Goal: Task Accomplishment & Management: Manage account settings

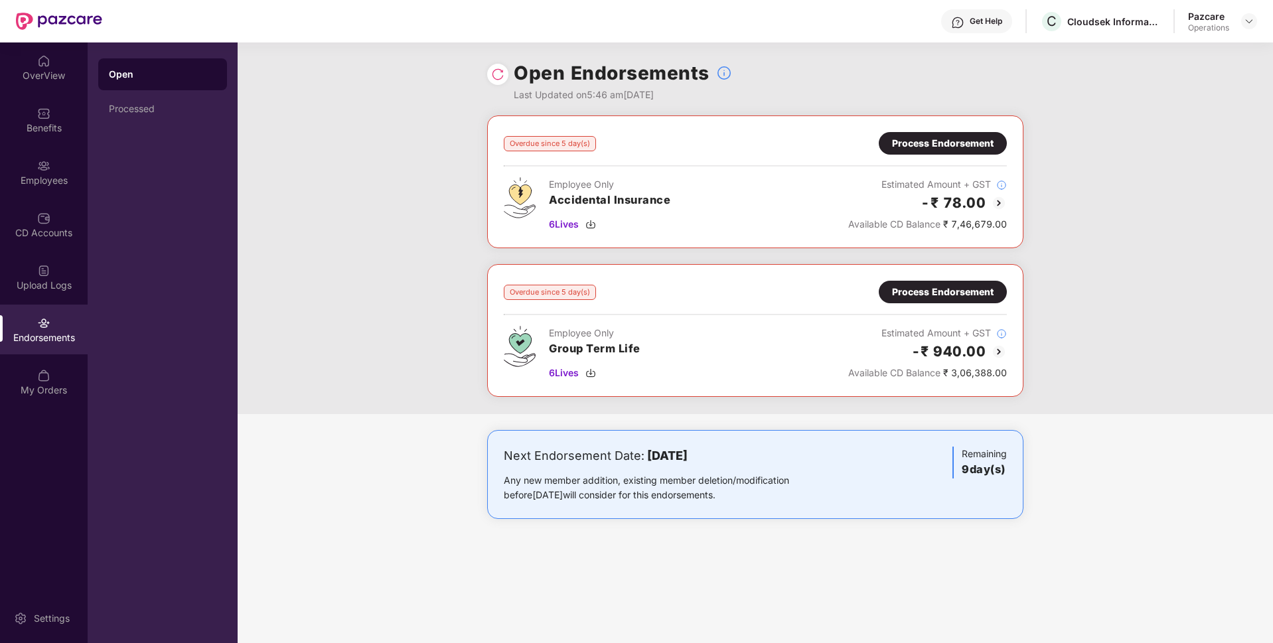
click at [944, 135] on div "Process Endorsement" at bounding box center [943, 143] width 128 height 23
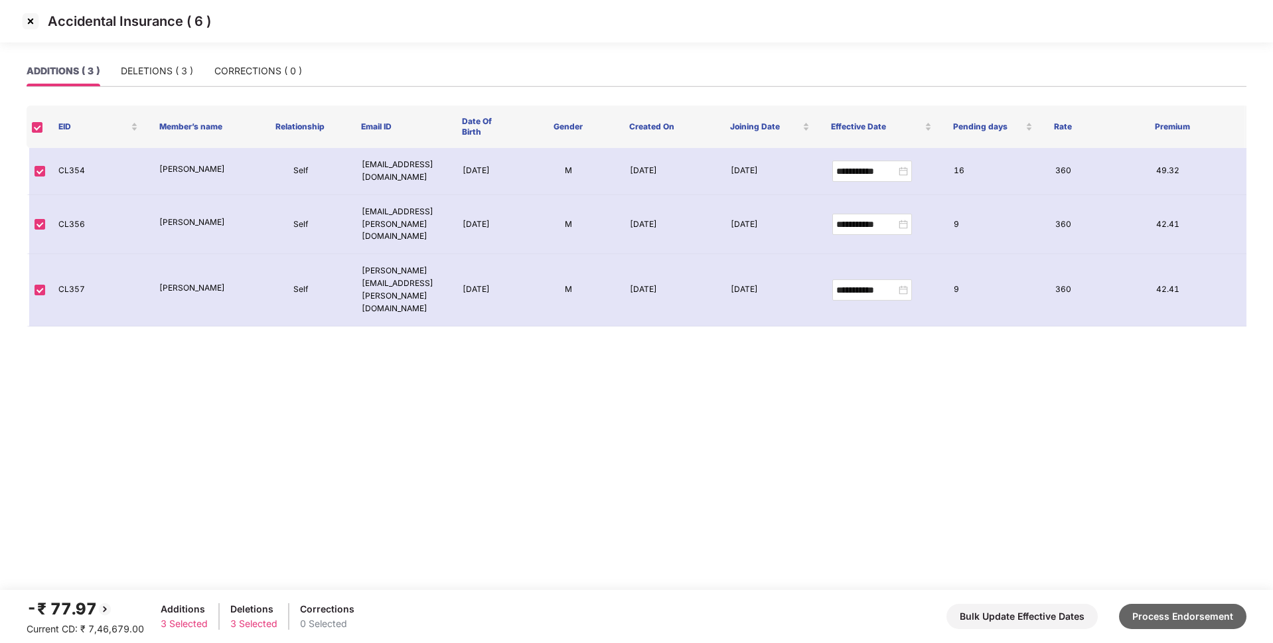
click at [1145, 609] on button "Process Endorsement" at bounding box center [1182, 616] width 127 height 25
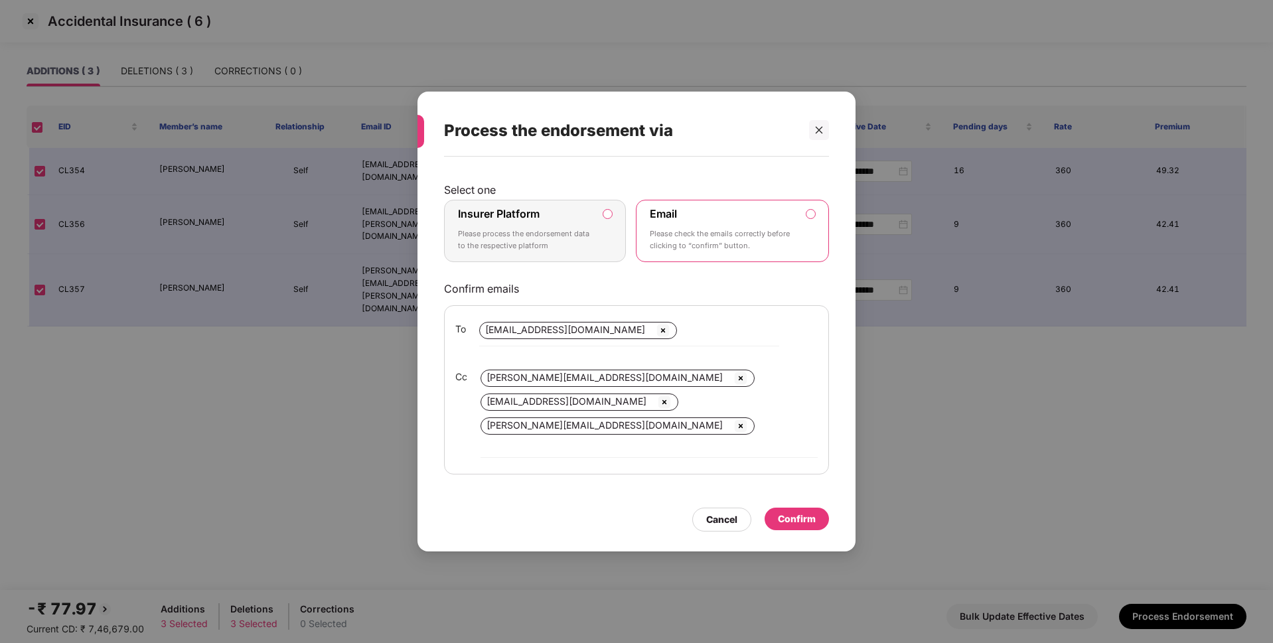
click at [545, 196] on p "Select one" at bounding box center [636, 189] width 385 height 13
click at [577, 230] on div "Insurer Platform Please process the endorsement data to the respective platform" at bounding box center [525, 231] width 135 height 48
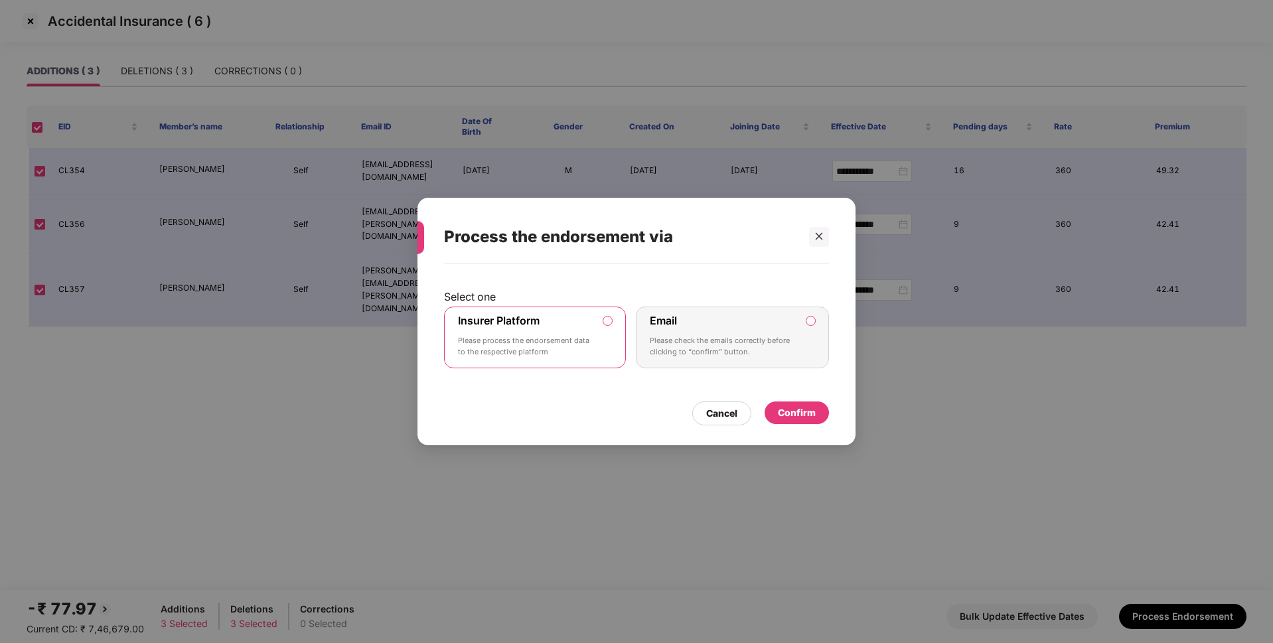
click at [784, 405] on div "Confirm" at bounding box center [797, 412] width 38 height 15
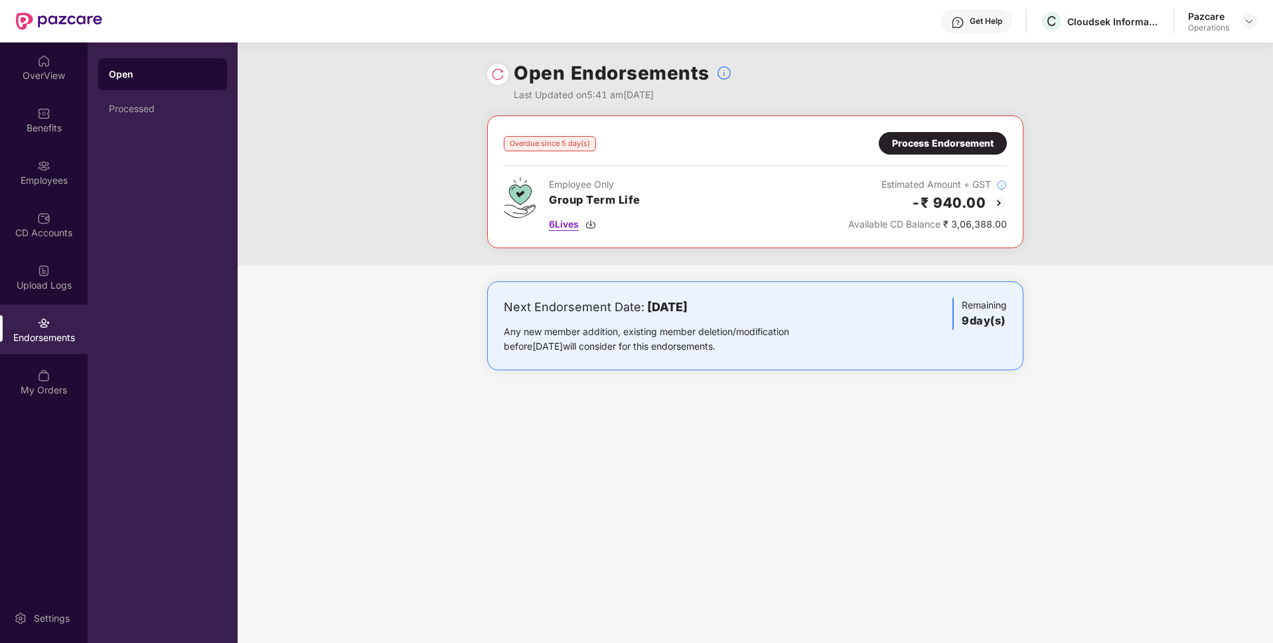
click at [553, 224] on span "6 Lives" at bounding box center [564, 224] width 30 height 15
click at [950, 153] on div "Process Endorsement" at bounding box center [943, 143] width 128 height 23
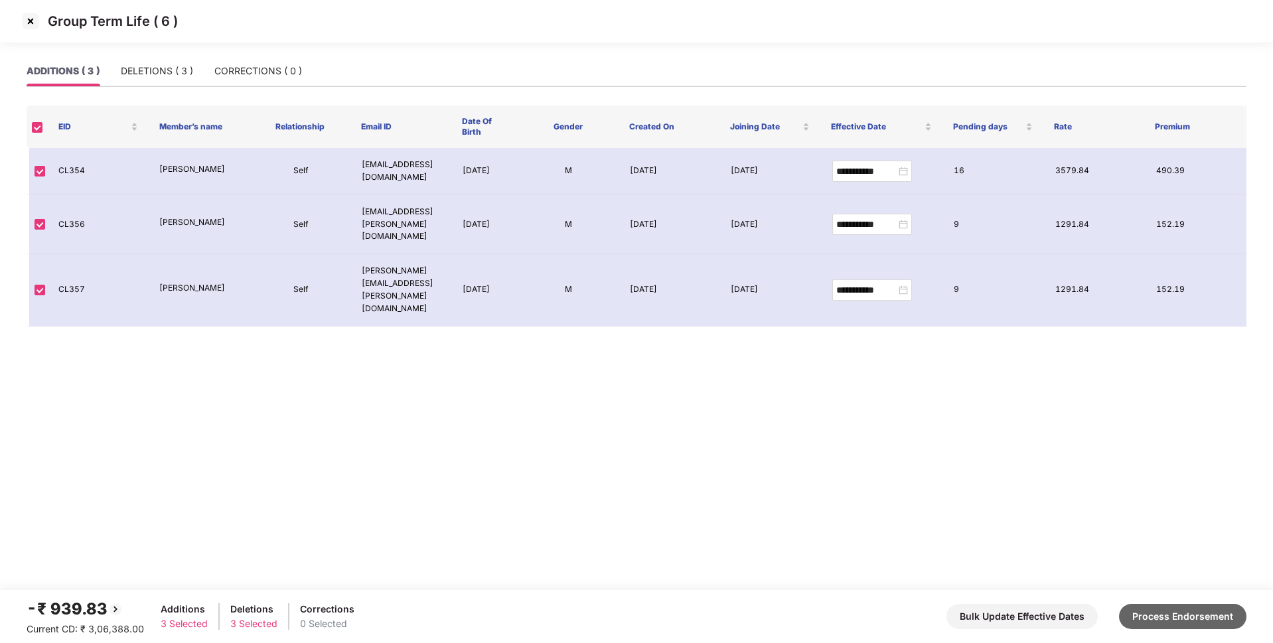
click at [1176, 630] on div "-₹ 939.83 Current CD: ₹ 3,06,388.00 Additions 3 Selected Deletions 3 Selected C…" at bounding box center [637, 617] width 1220 height 40
click at [1157, 618] on button "Process Endorsement" at bounding box center [1182, 616] width 127 height 25
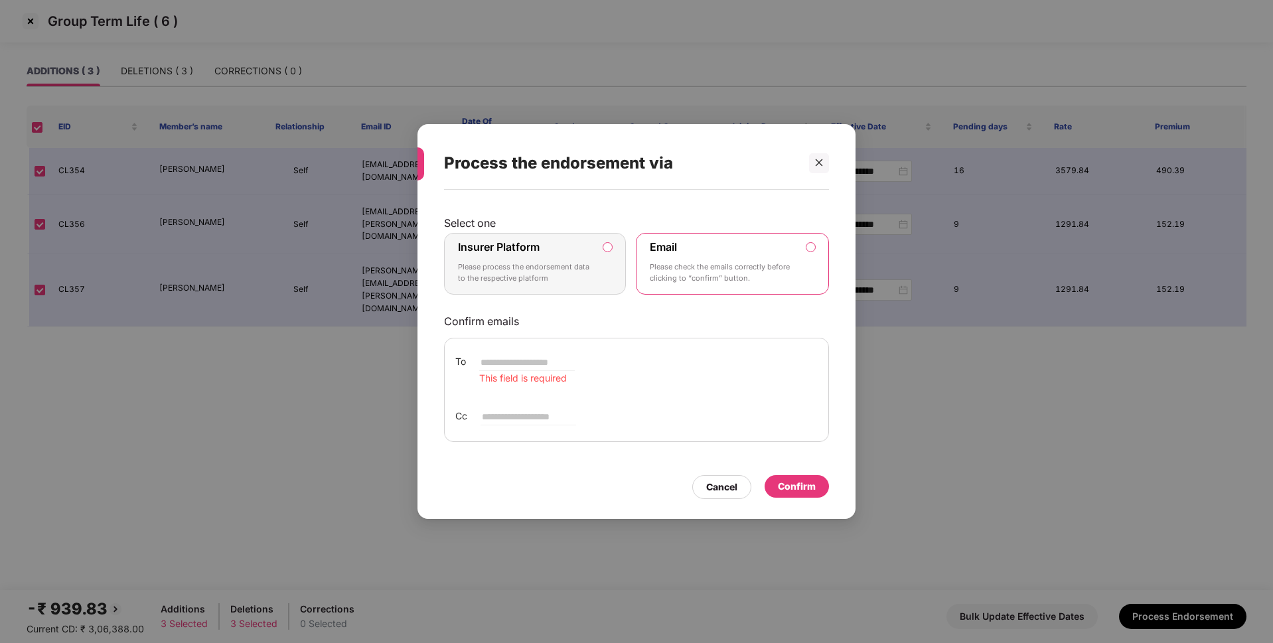
click at [597, 264] on label "Insurer Platform Please process the endorsement data to the respective platform" at bounding box center [535, 264] width 182 height 62
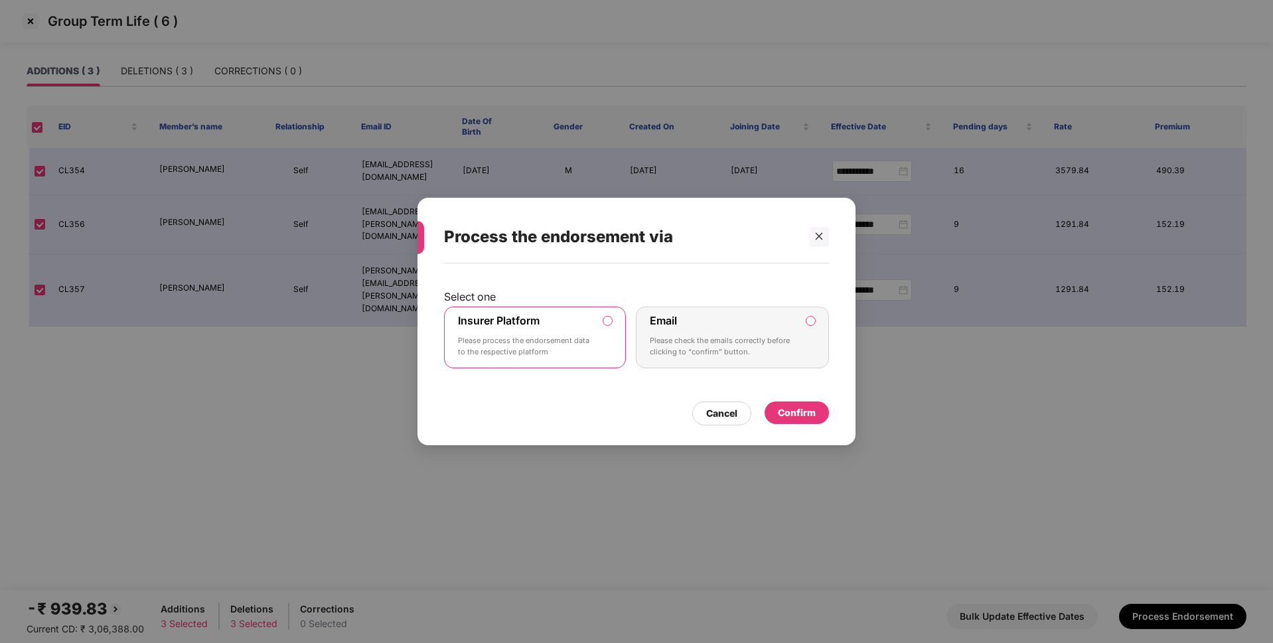
click at [796, 407] on div "Confirm" at bounding box center [797, 412] width 38 height 15
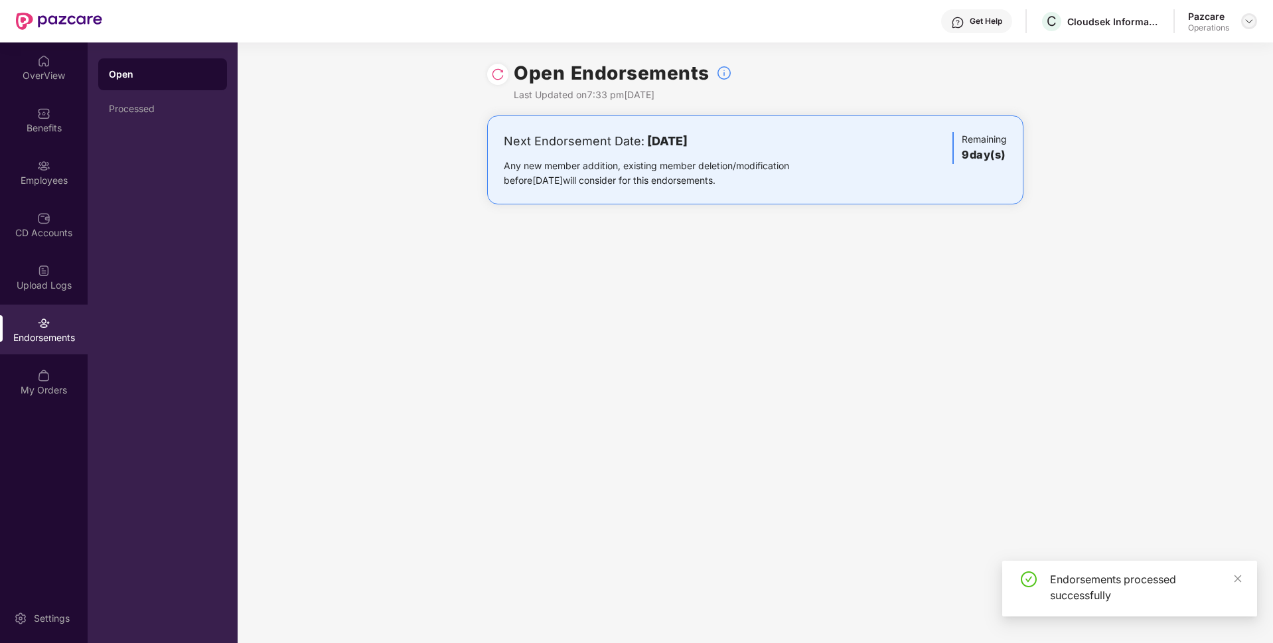
click at [1246, 21] on img at bounding box center [1248, 21] width 11 height 11
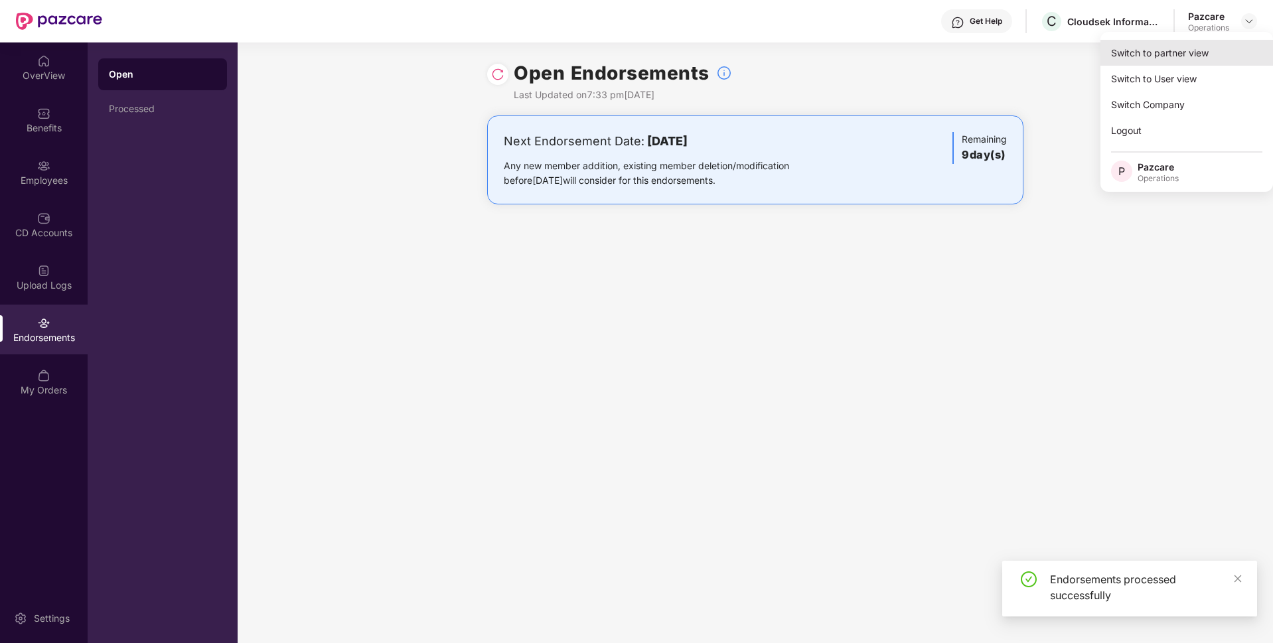
click at [1176, 44] on div "Switch to partner view" at bounding box center [1186, 53] width 173 height 26
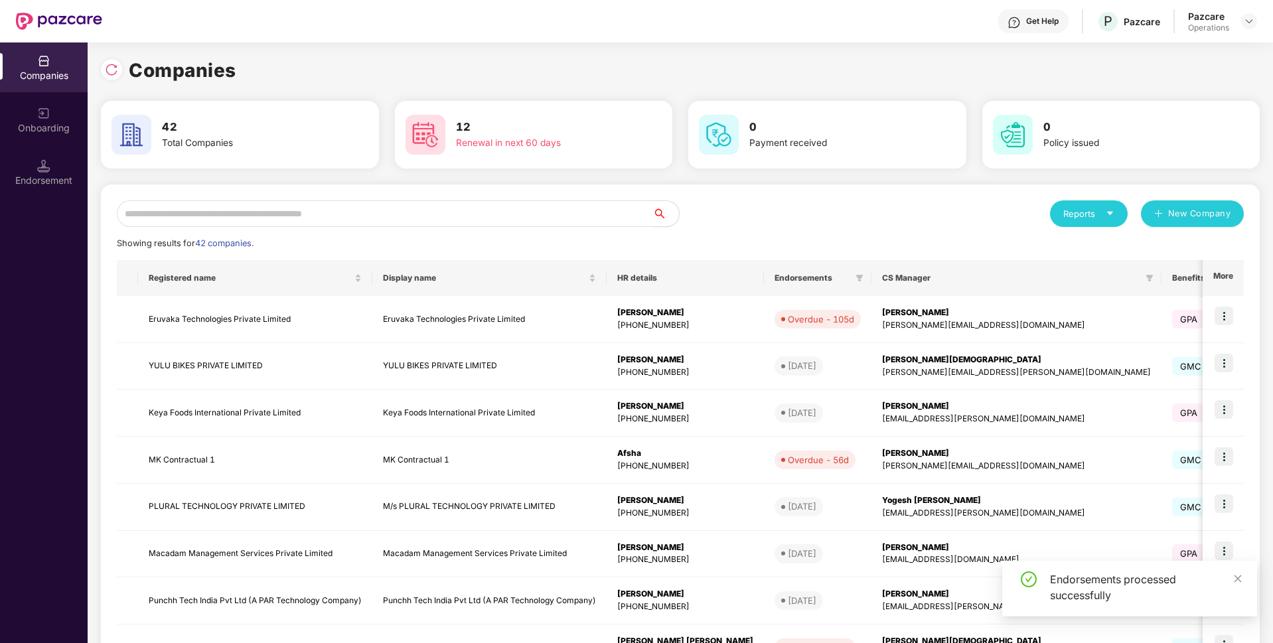
click at [482, 208] on input "text" at bounding box center [384, 213] width 535 height 27
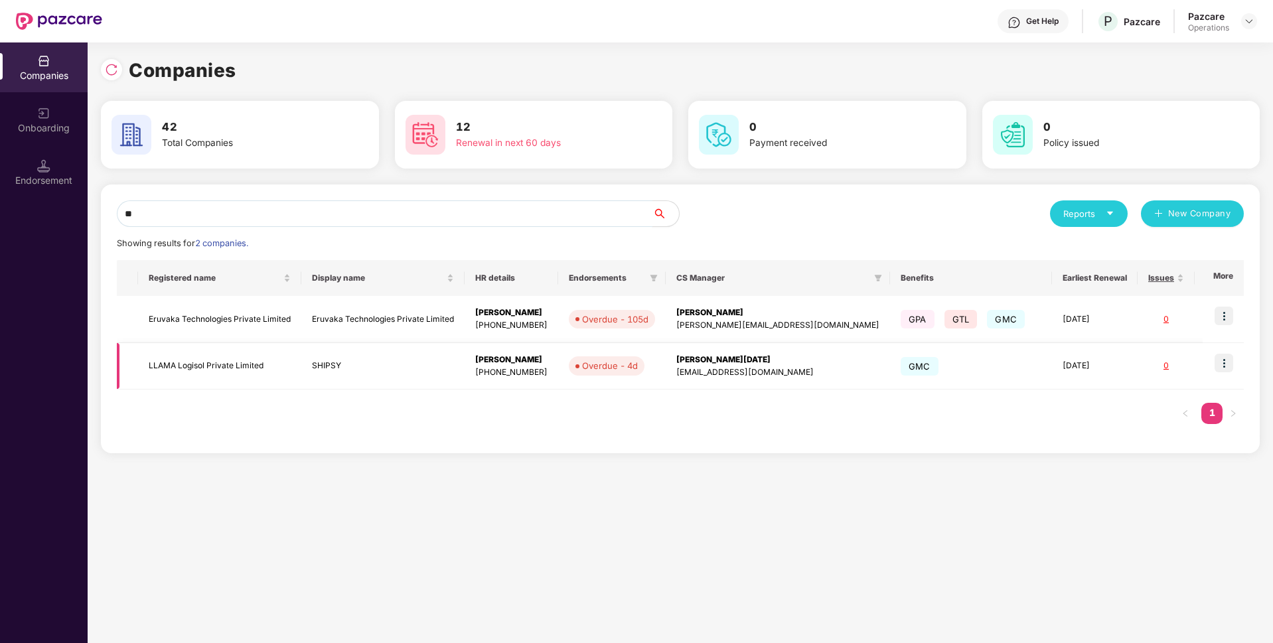
type input "**"
click at [1223, 362] on img at bounding box center [1223, 363] width 19 height 19
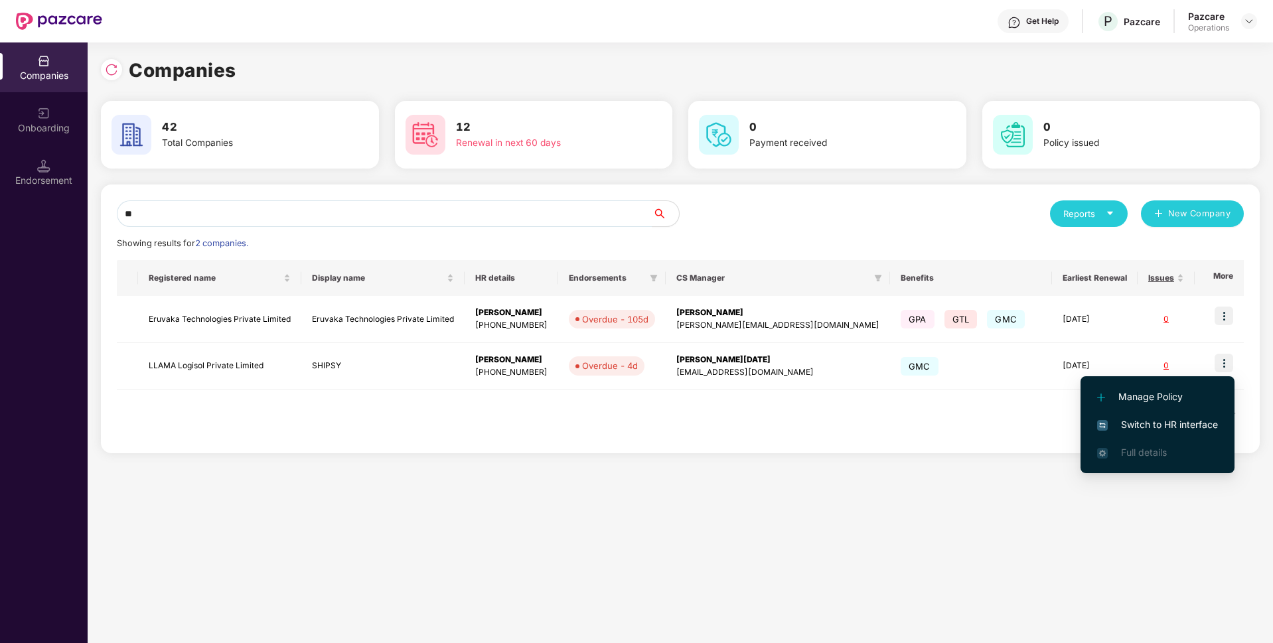
click at [1118, 425] on span "Switch to HR interface" at bounding box center [1157, 424] width 121 height 15
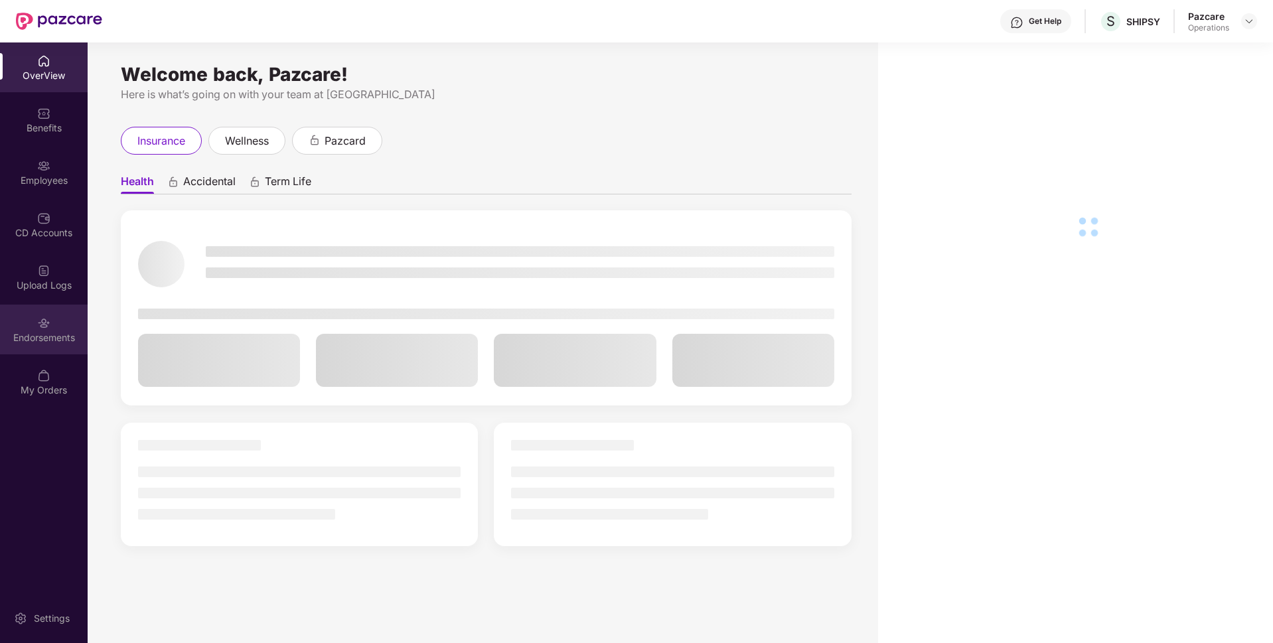
click at [54, 339] on div "Endorsements" at bounding box center [44, 337] width 88 height 13
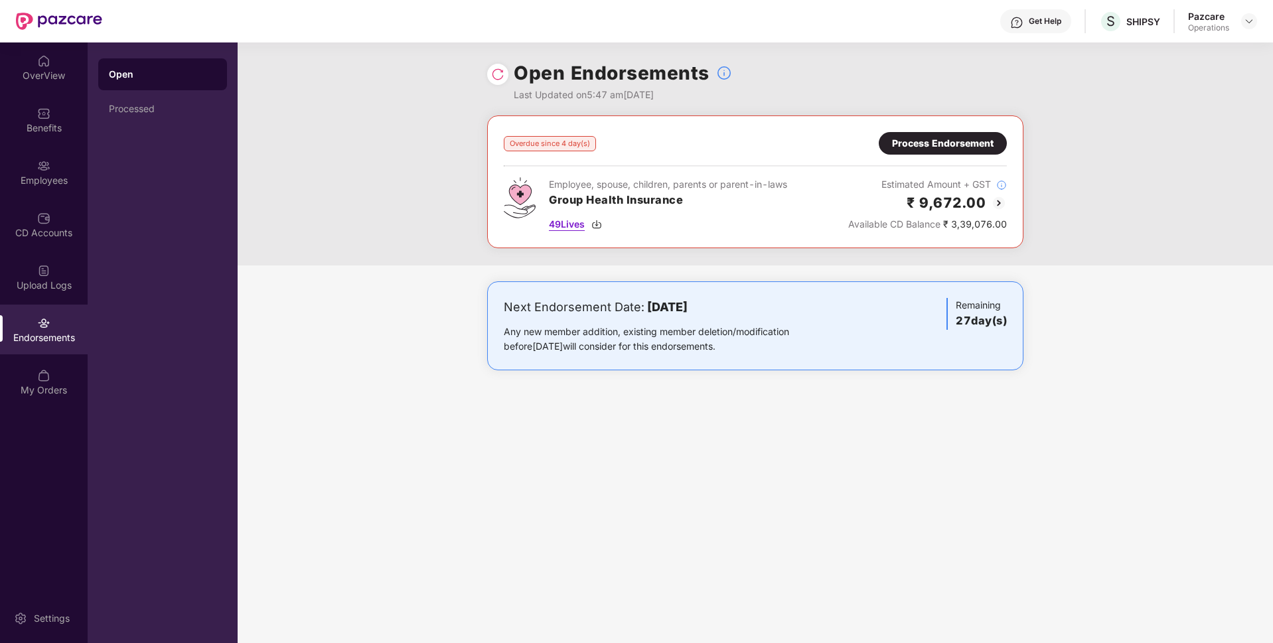
click at [559, 224] on span "49 Lives" at bounding box center [567, 224] width 36 height 15
click at [1249, 17] on img at bounding box center [1248, 21] width 11 height 11
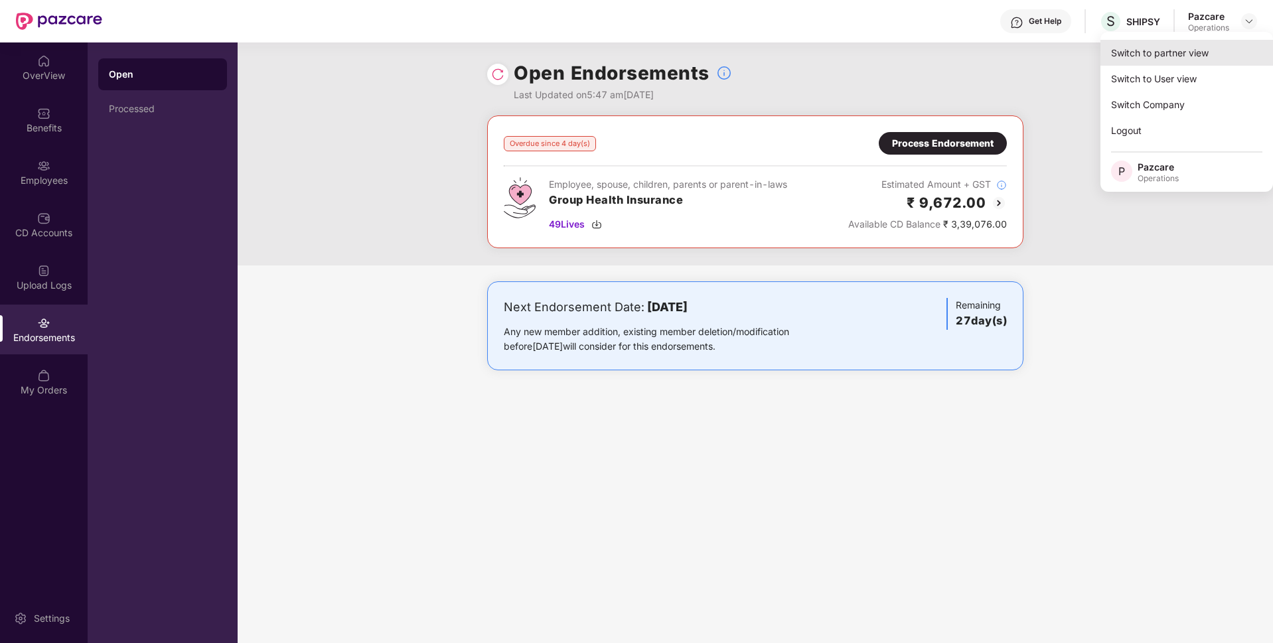
click at [1184, 58] on div "Switch to partner view" at bounding box center [1186, 53] width 173 height 26
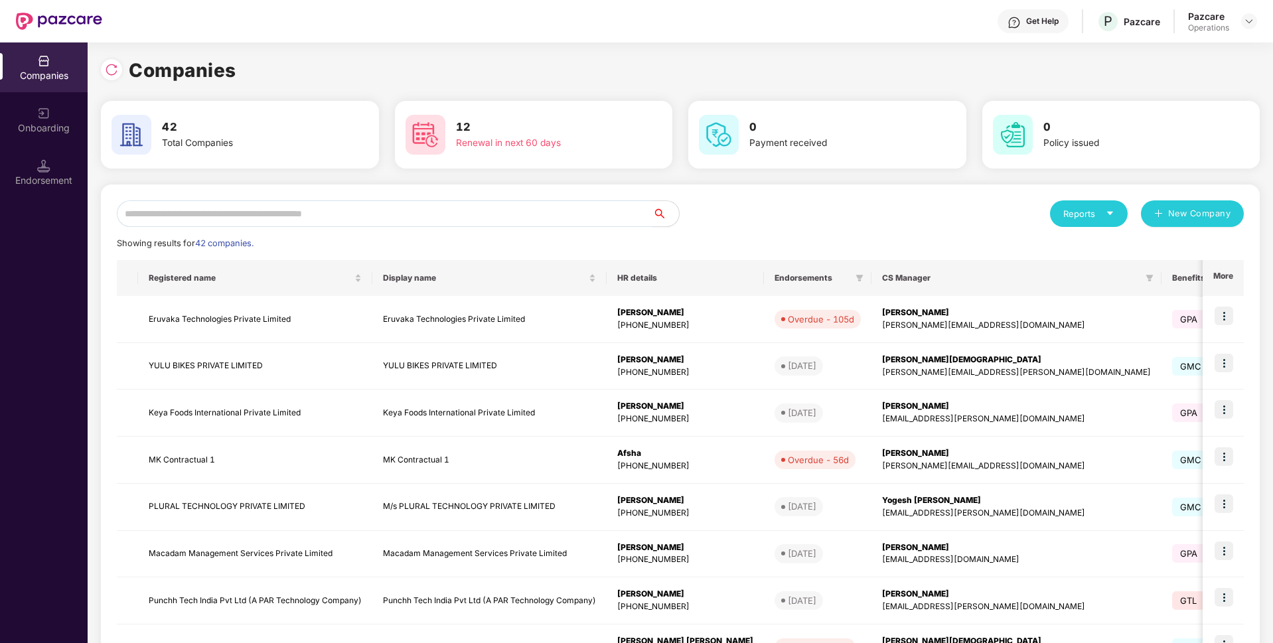
click at [474, 212] on input "text" at bounding box center [384, 213] width 535 height 27
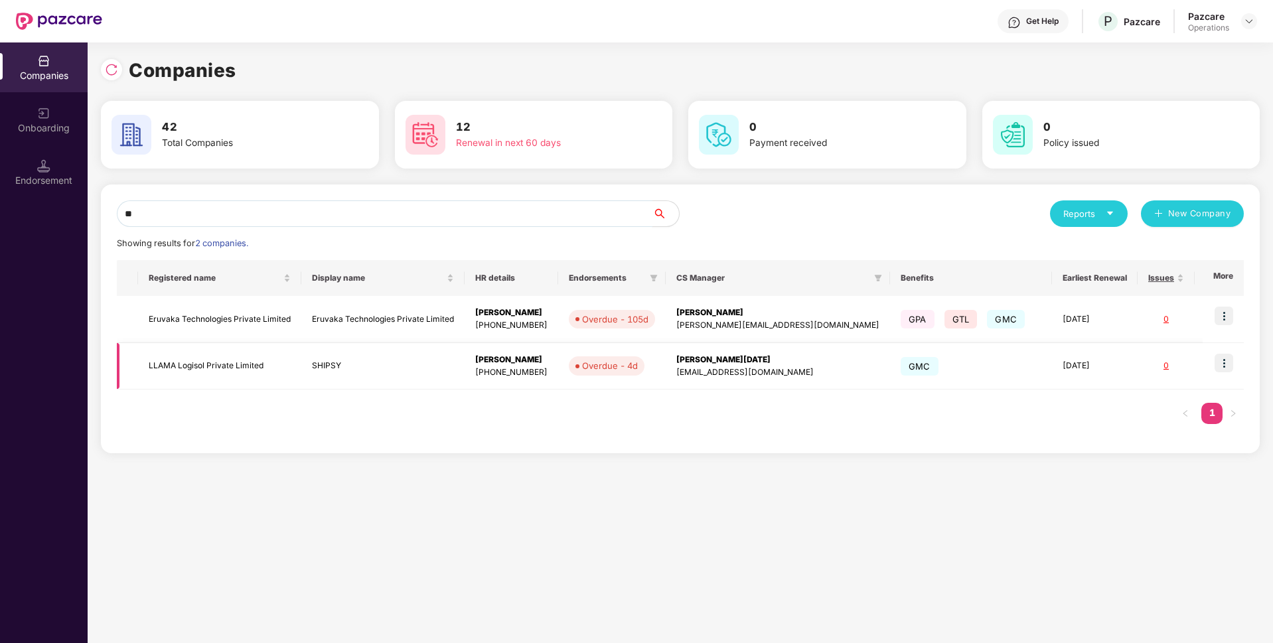
type input "**"
click at [236, 354] on td "LLAMA Logisol Private Limited" at bounding box center [219, 366] width 163 height 47
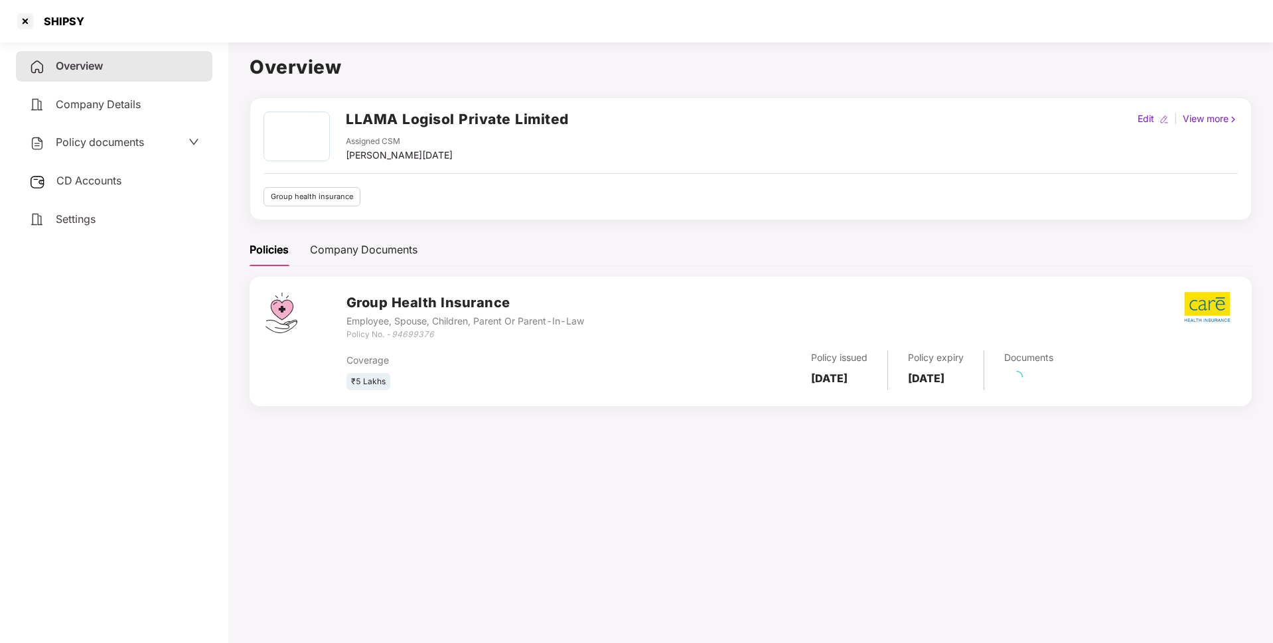
click at [102, 180] on span "CD Accounts" at bounding box center [88, 180] width 65 height 13
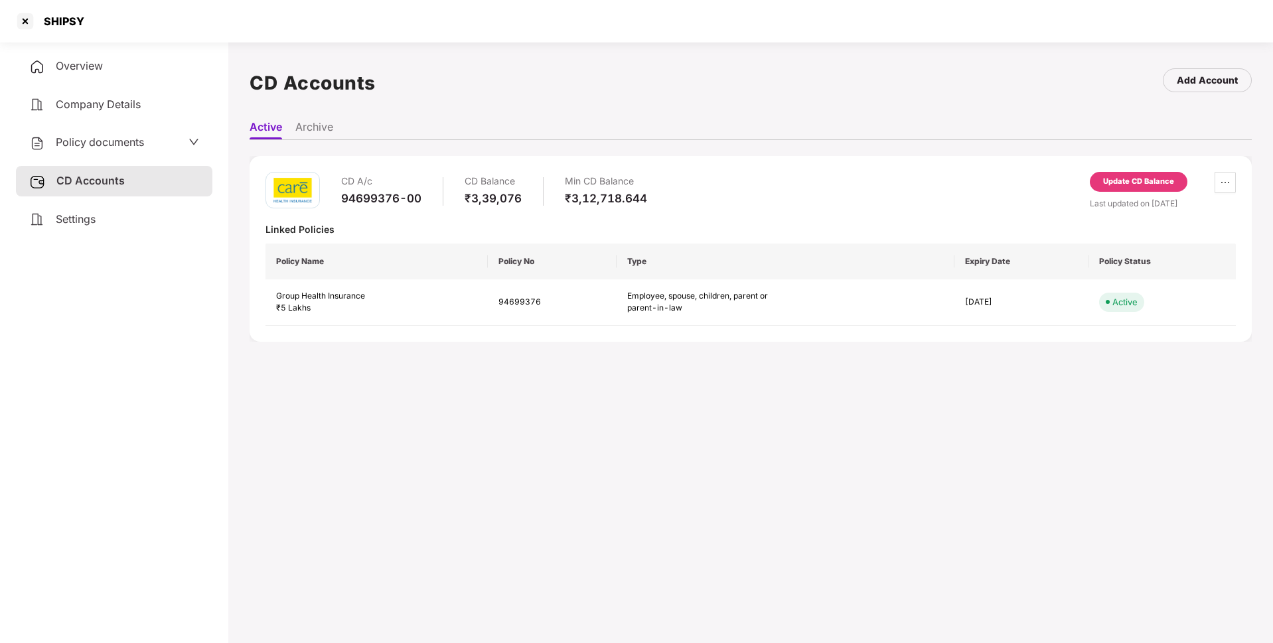
click at [1113, 178] on div "Update CD Balance" at bounding box center [1138, 182] width 71 height 12
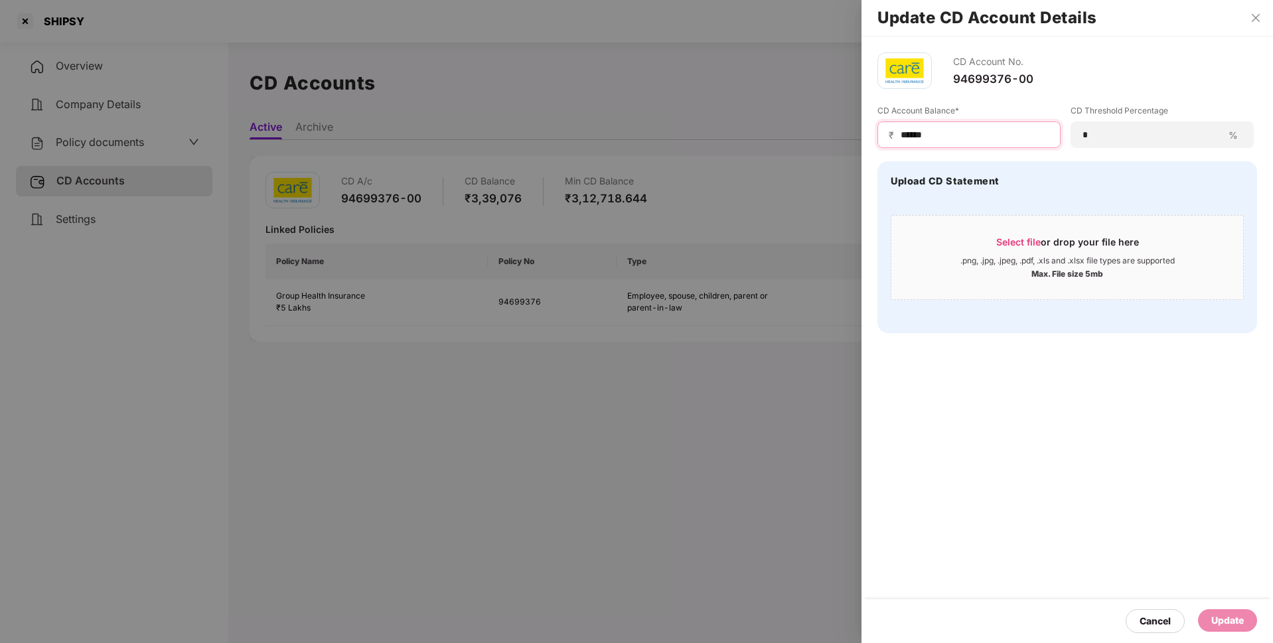
drag, startPoint x: 952, startPoint y: 139, endPoint x: 844, endPoint y: 138, distance: 108.2
click at [844, 138] on div "Update CD Account Details CD Account No. 94699376-00 CD Account Balance* ₹ ****…" at bounding box center [636, 321] width 1273 height 643
type input "******"
click at [1232, 624] on div "Update" at bounding box center [1227, 620] width 33 height 15
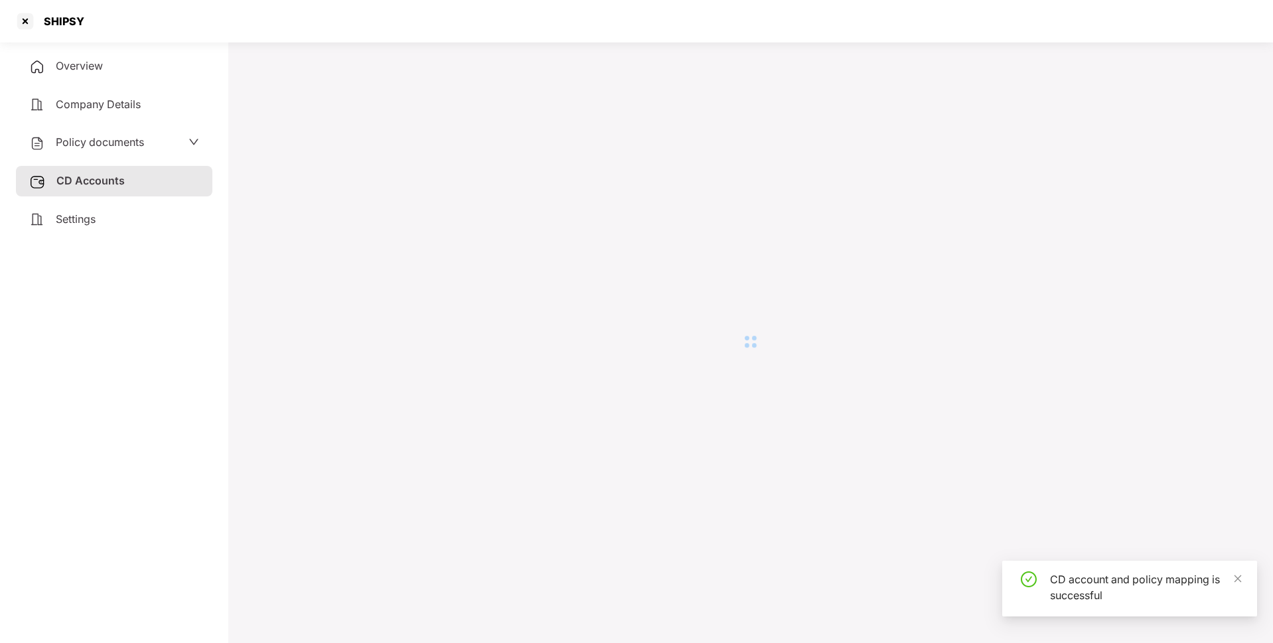
click at [26, 17] on div at bounding box center [25, 21] width 21 height 21
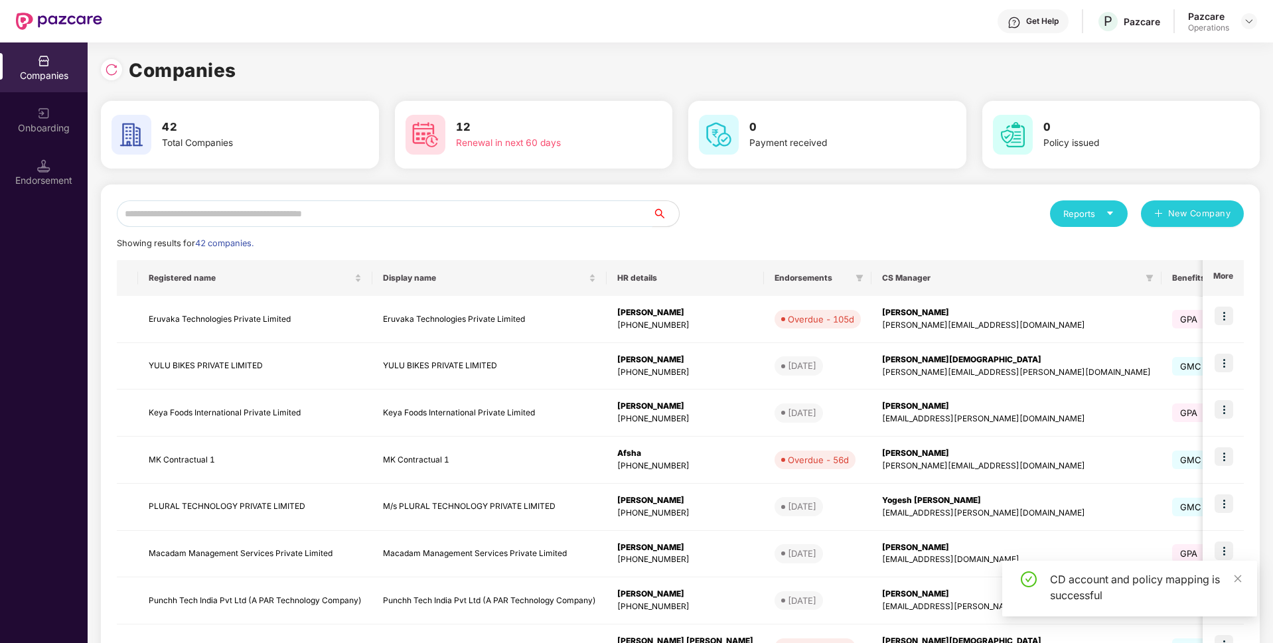
click at [149, 220] on input "text" at bounding box center [384, 213] width 535 height 27
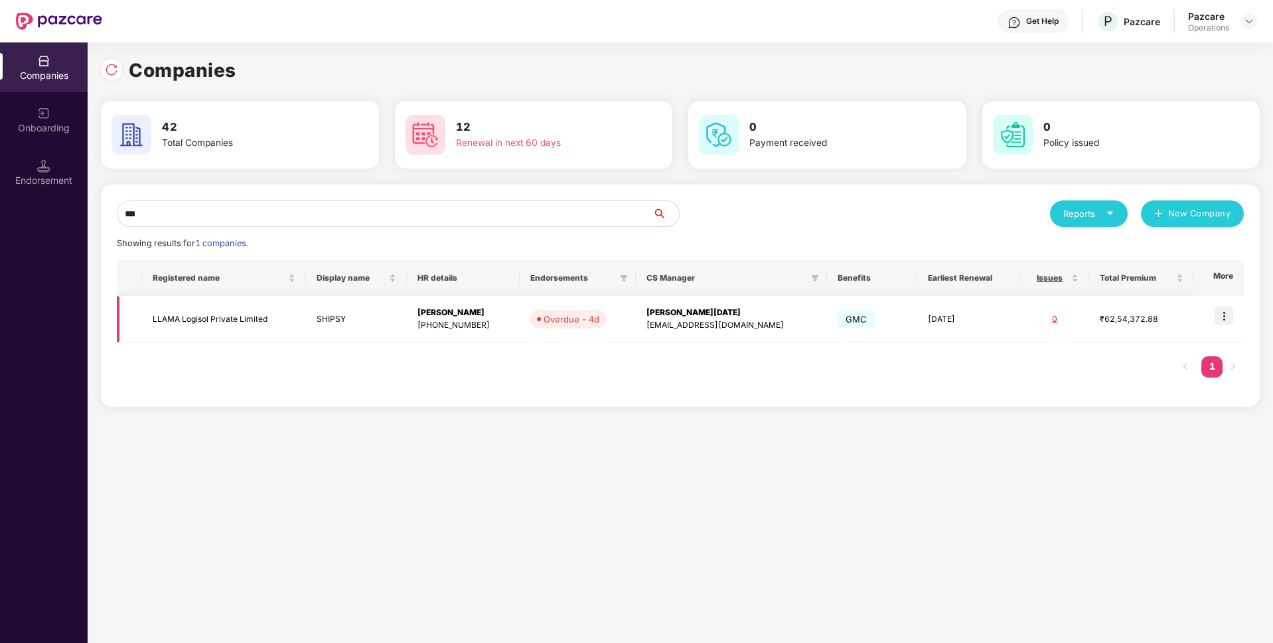
type input "***"
click at [1218, 317] on img at bounding box center [1223, 316] width 19 height 19
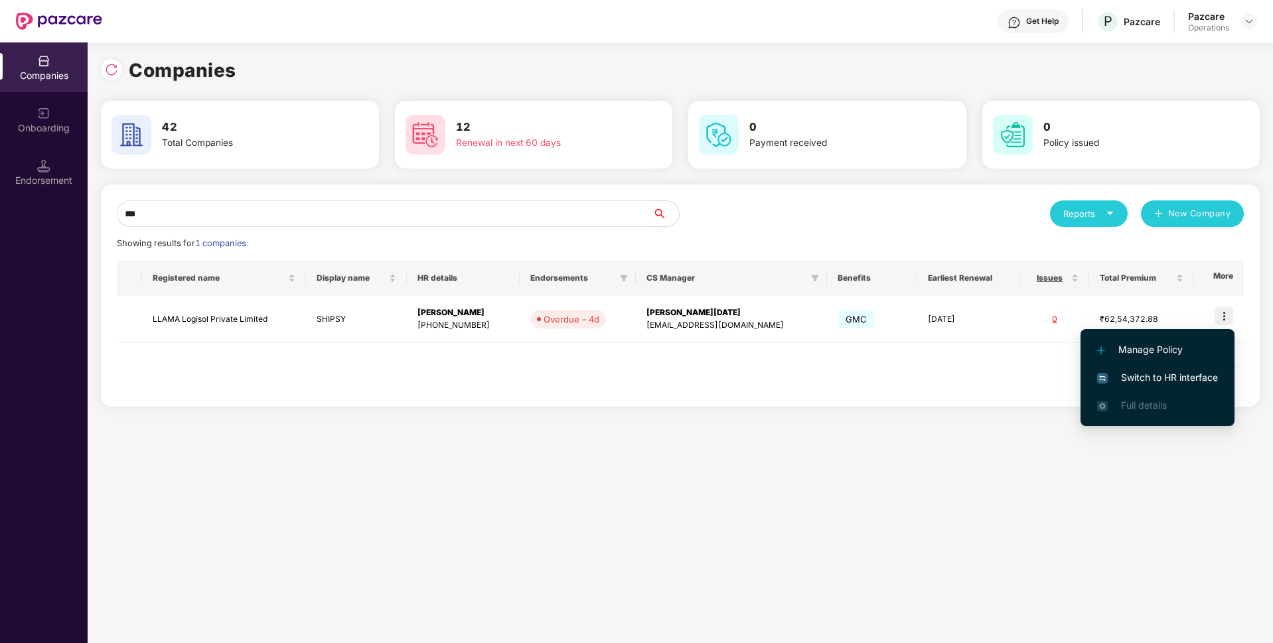
click at [1132, 366] on li "Switch to HR interface" at bounding box center [1157, 378] width 154 height 28
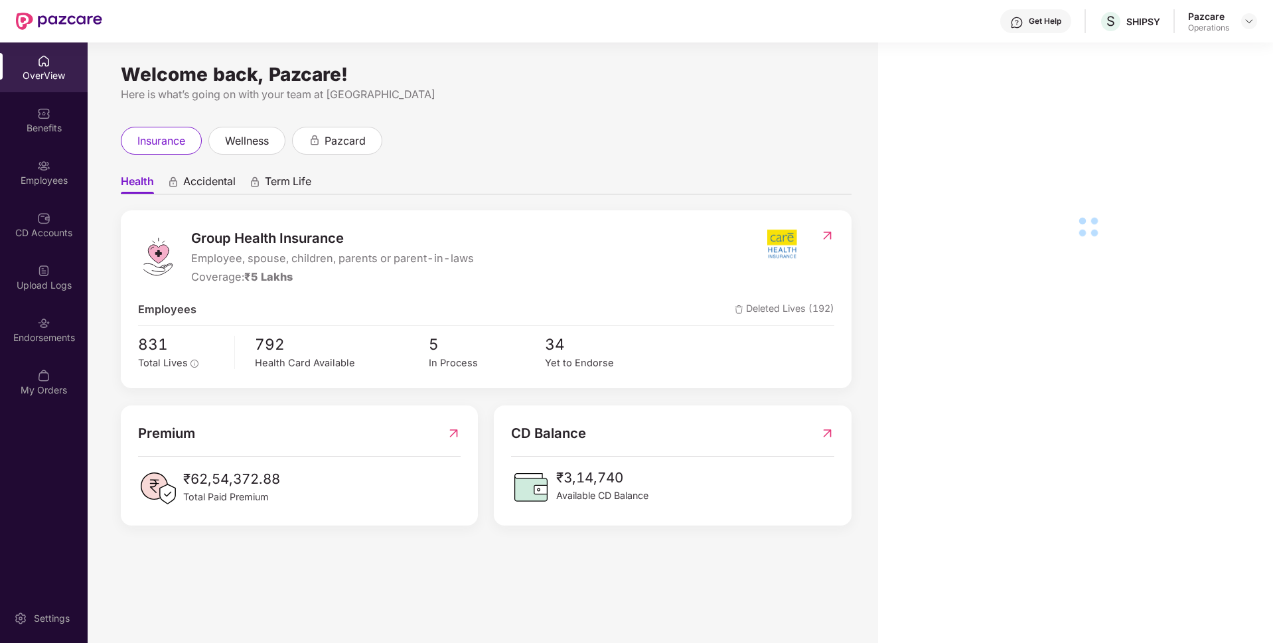
click at [0, 346] on div "Endorsements" at bounding box center [44, 330] width 88 height 50
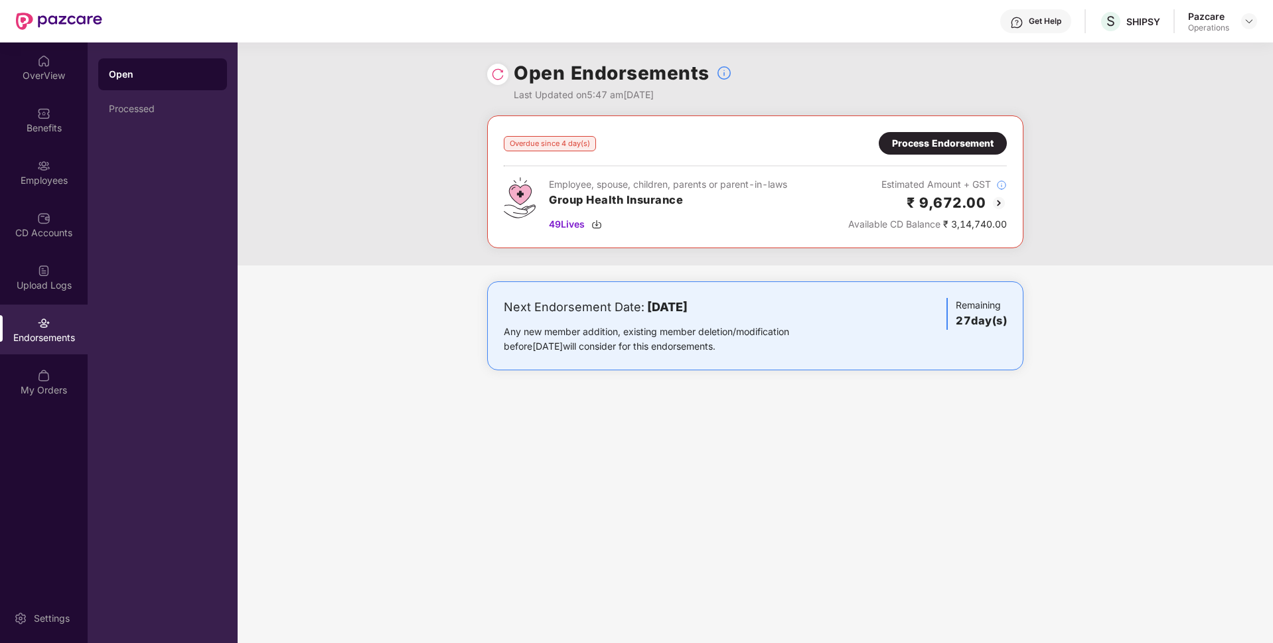
click at [952, 140] on div "Process Endorsement" at bounding box center [943, 143] width 102 height 15
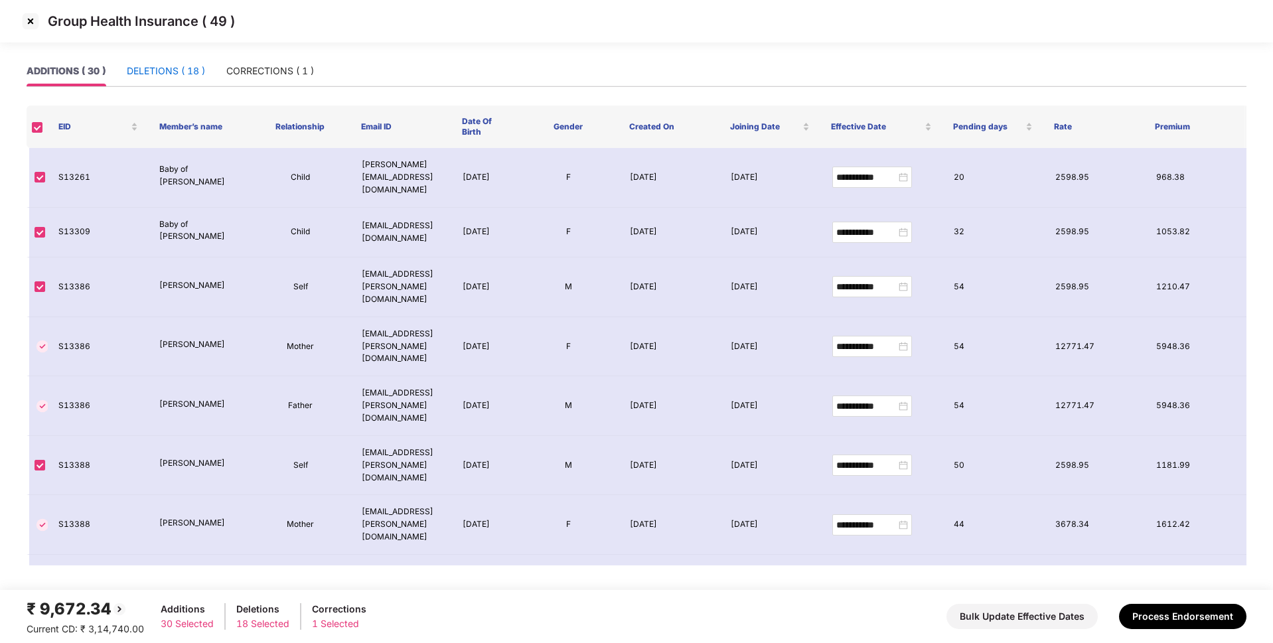
click at [187, 68] on div "DELETIONS ( 18 )" at bounding box center [166, 71] width 78 height 15
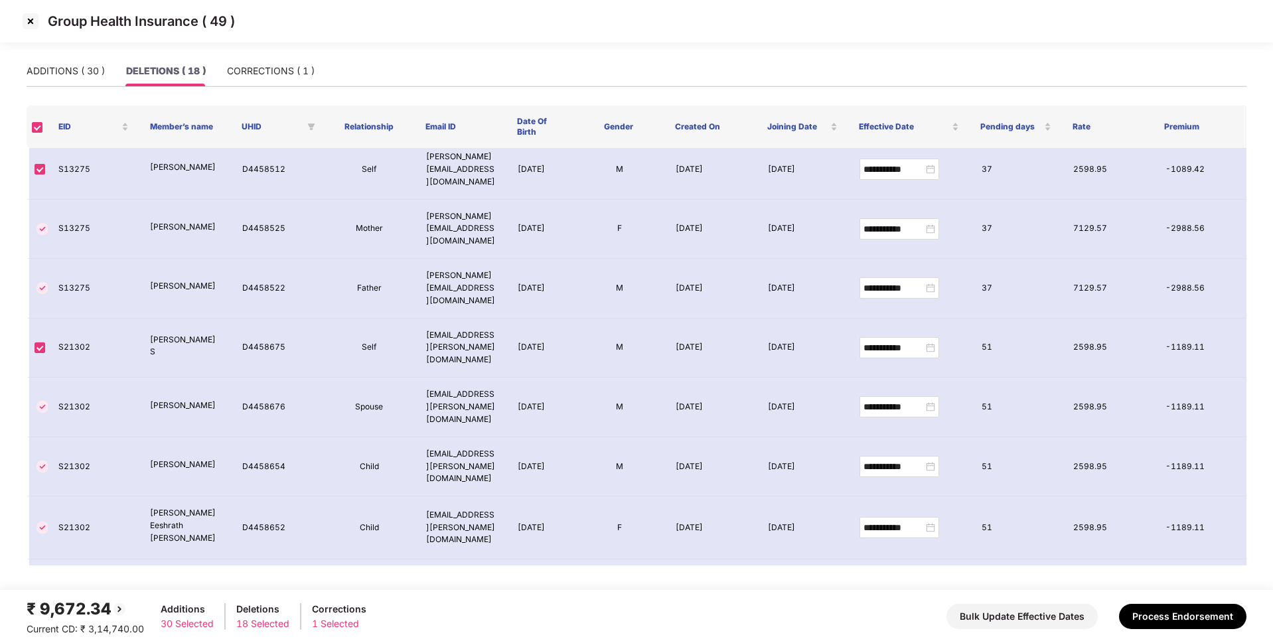
scroll to position [447, 0]
click at [1173, 612] on button "Process Endorsement" at bounding box center [1182, 616] width 127 height 25
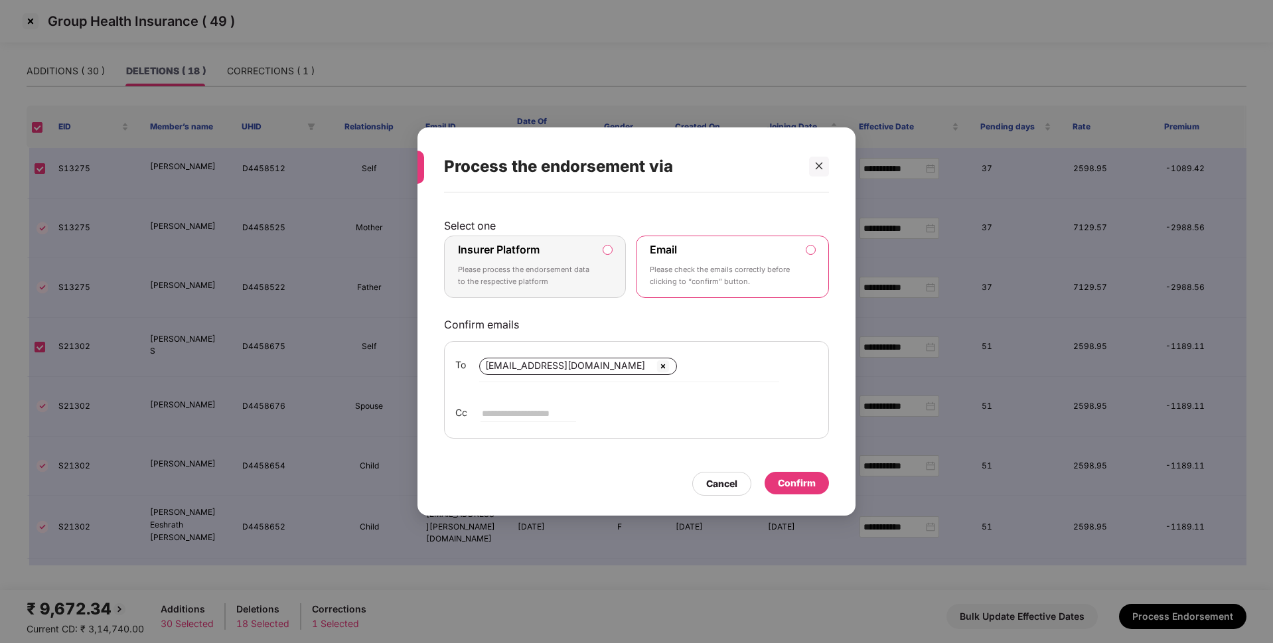
click at [565, 270] on p "Please process the endorsement data to the respective platform" at bounding box center [525, 275] width 135 height 23
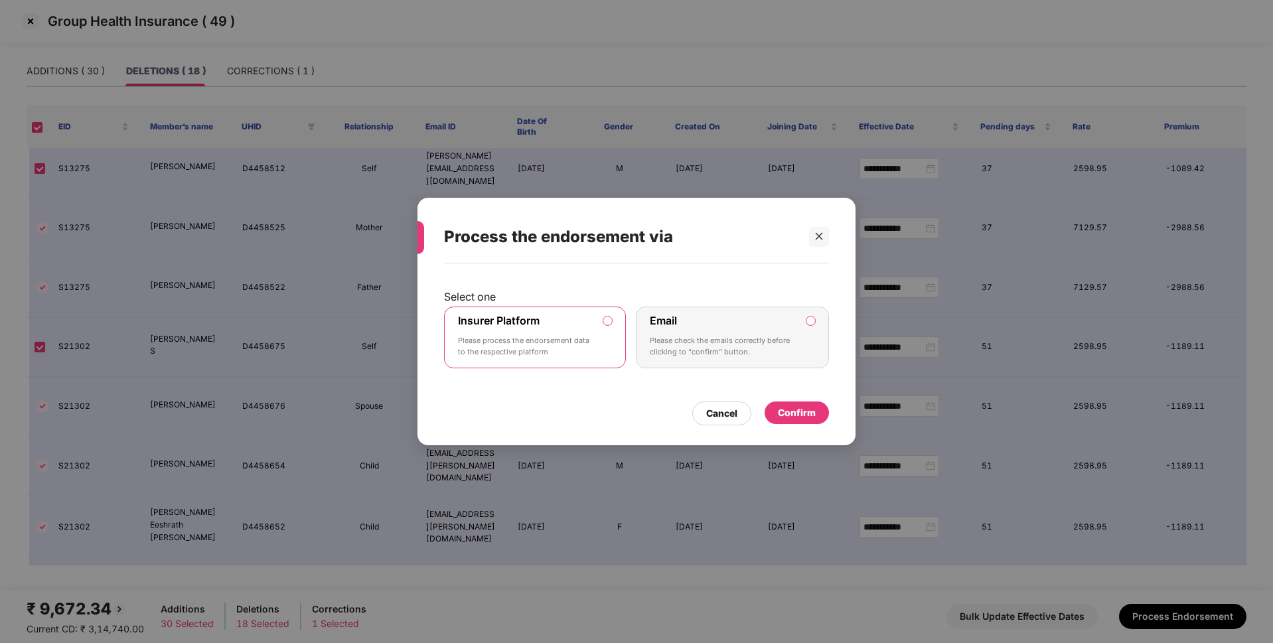
click at [784, 409] on div "Confirm" at bounding box center [797, 412] width 38 height 15
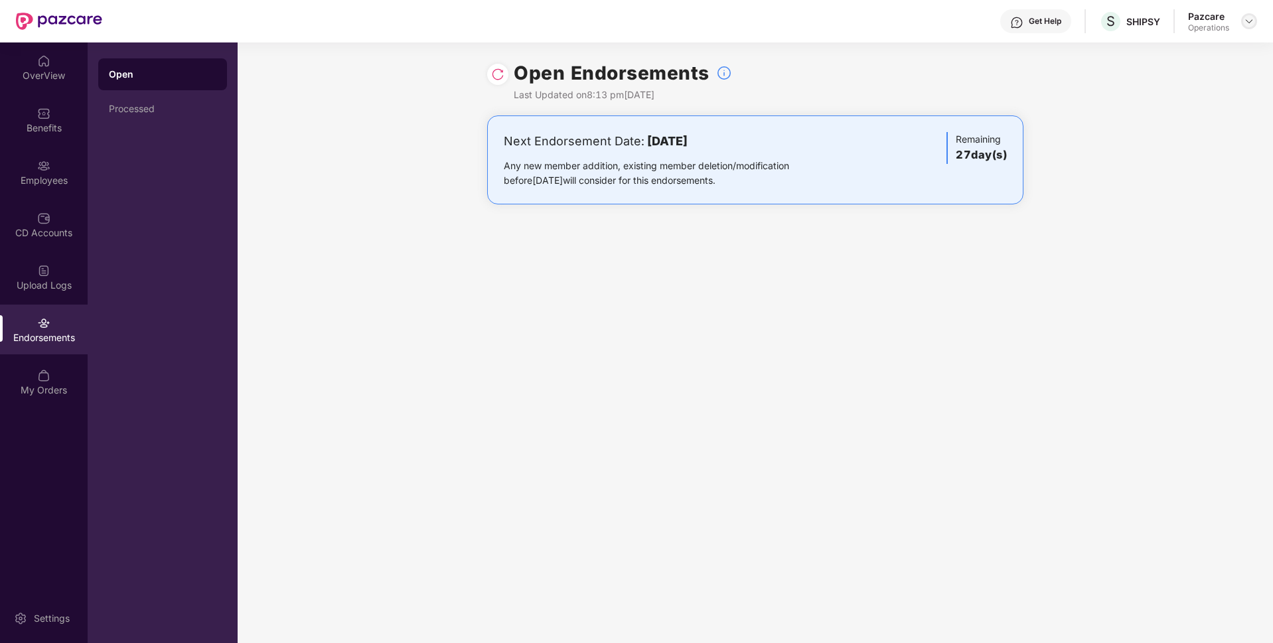
click at [1251, 26] on img at bounding box center [1248, 21] width 11 height 11
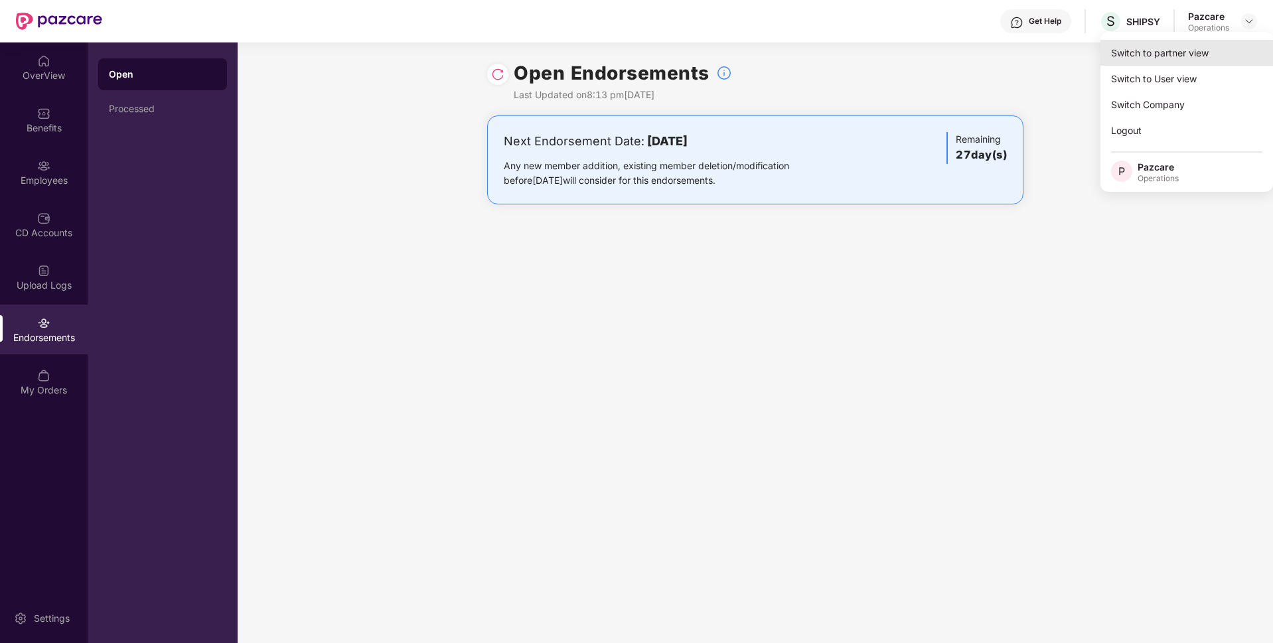
click at [1178, 46] on div "Switch to partner view" at bounding box center [1186, 53] width 173 height 26
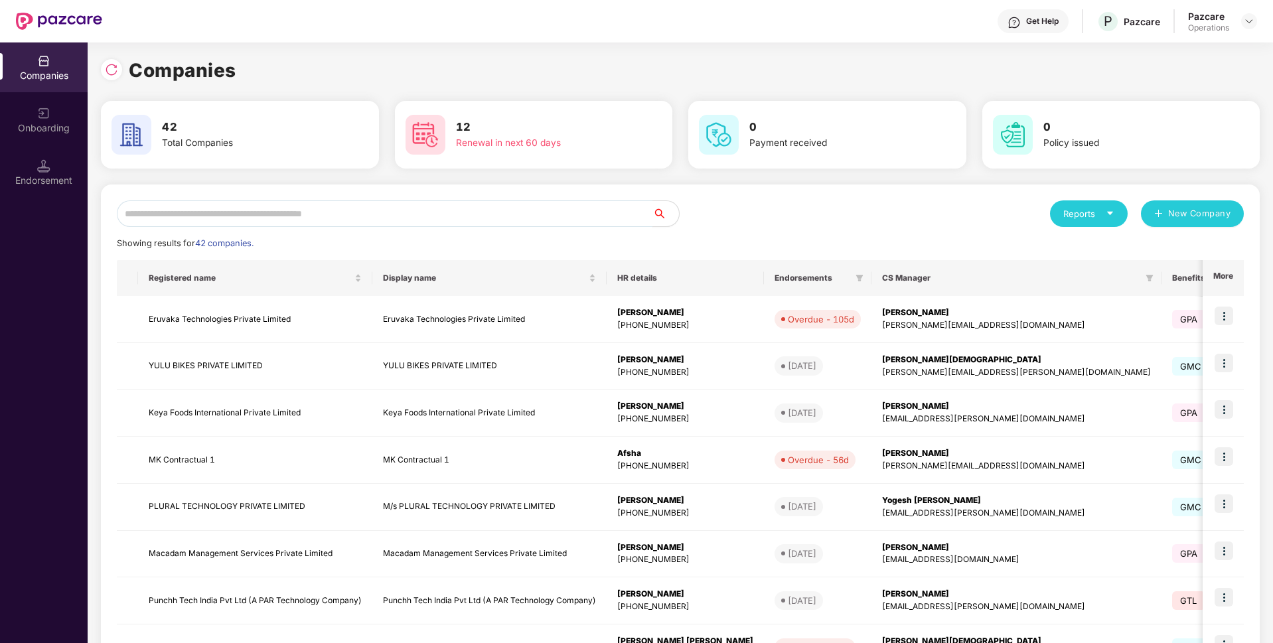
click at [440, 206] on input "text" at bounding box center [384, 213] width 535 height 27
paste input "**********"
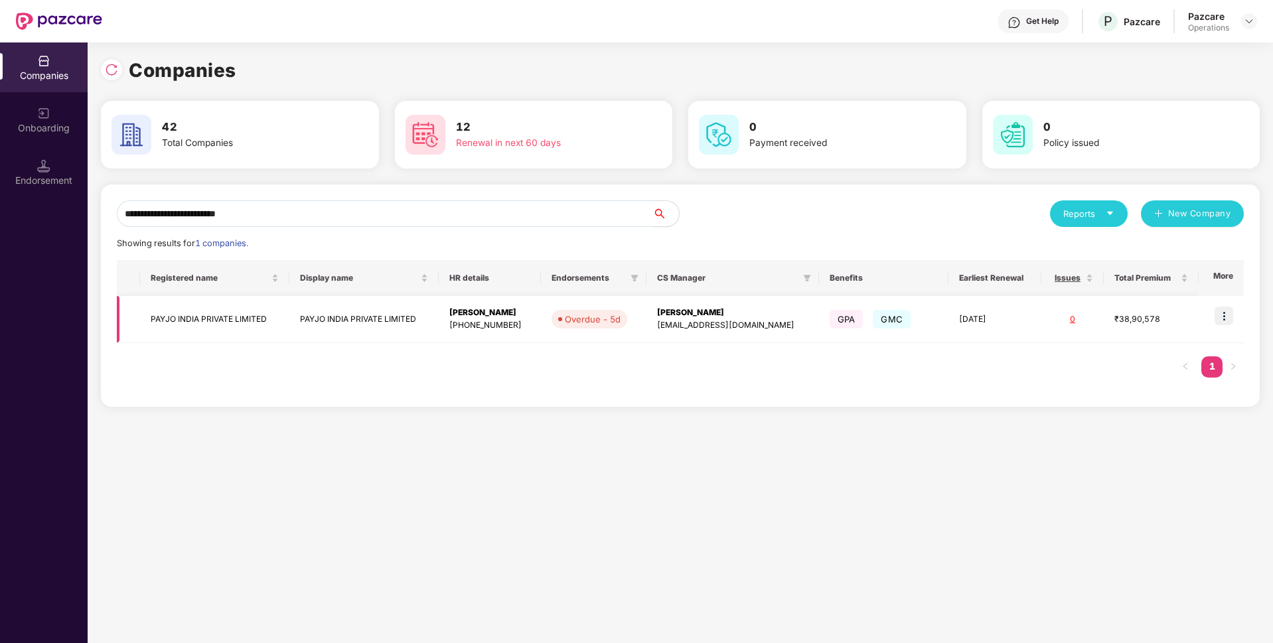
type input "**********"
click at [1227, 315] on img at bounding box center [1223, 316] width 19 height 19
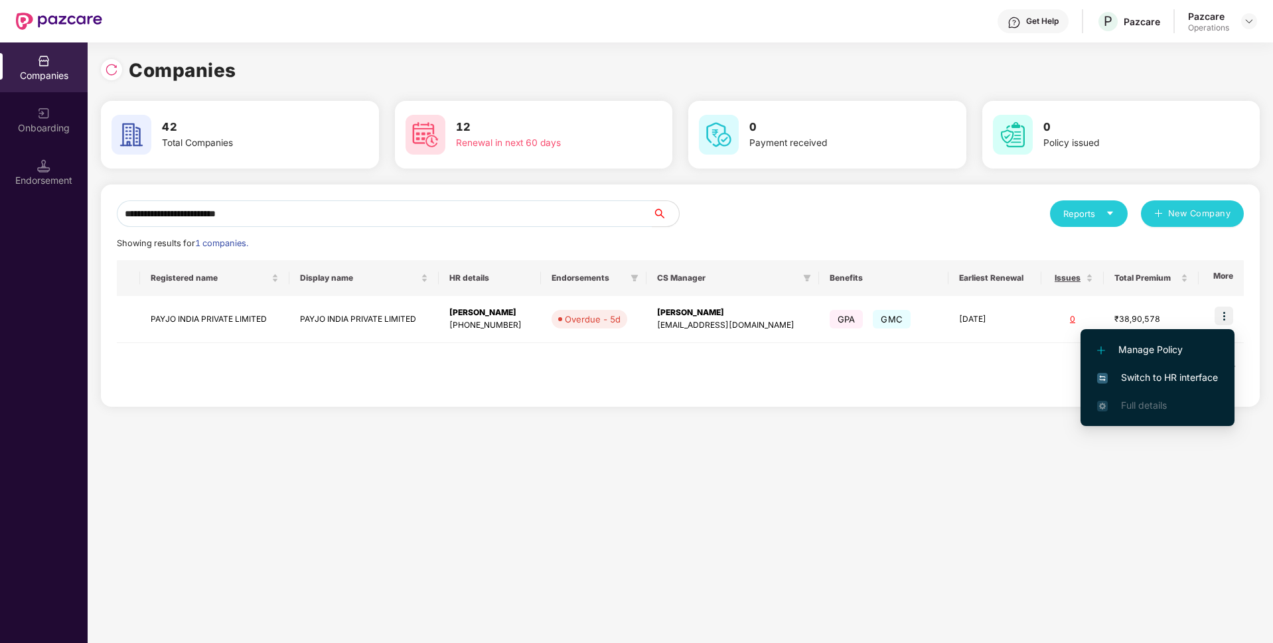
click at [1129, 376] on span "Switch to HR interface" at bounding box center [1157, 377] width 121 height 15
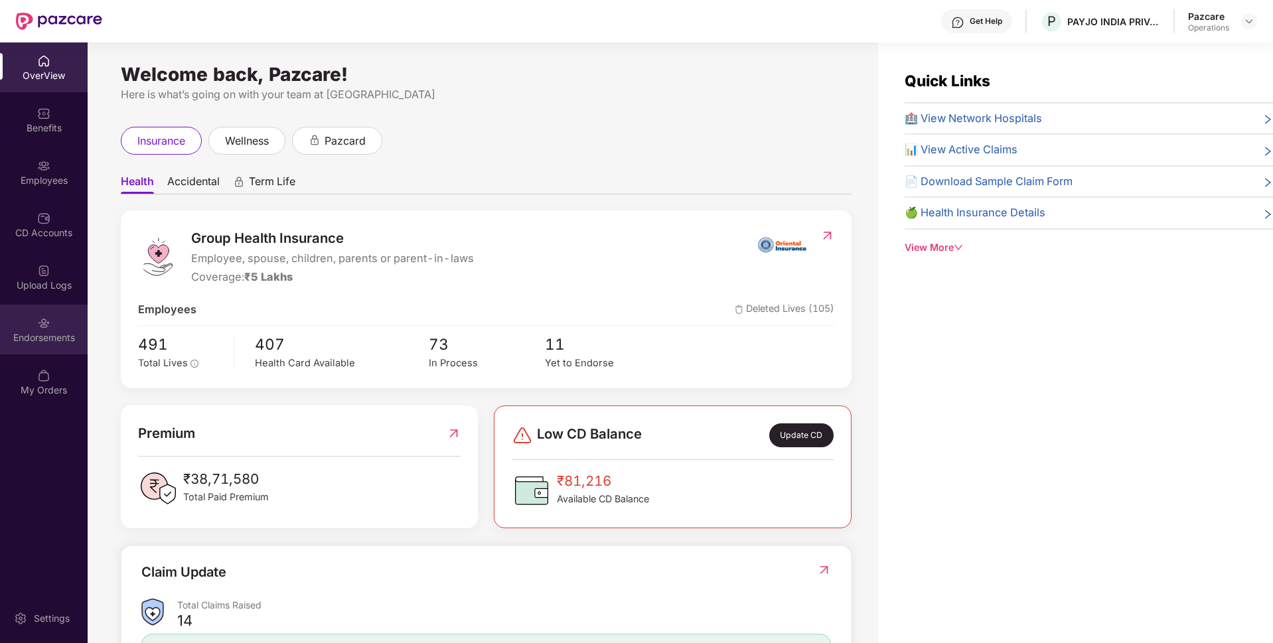
click at [11, 321] on div "Endorsements" at bounding box center [44, 330] width 88 height 50
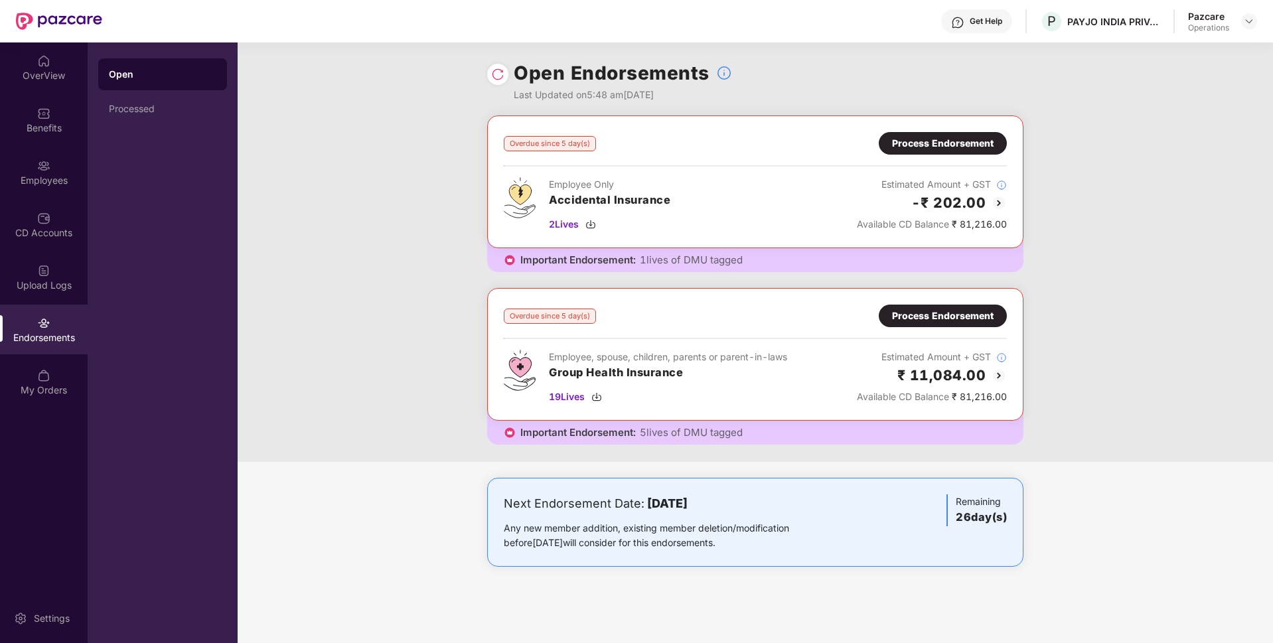
click at [928, 317] on div "Process Endorsement" at bounding box center [943, 316] width 102 height 15
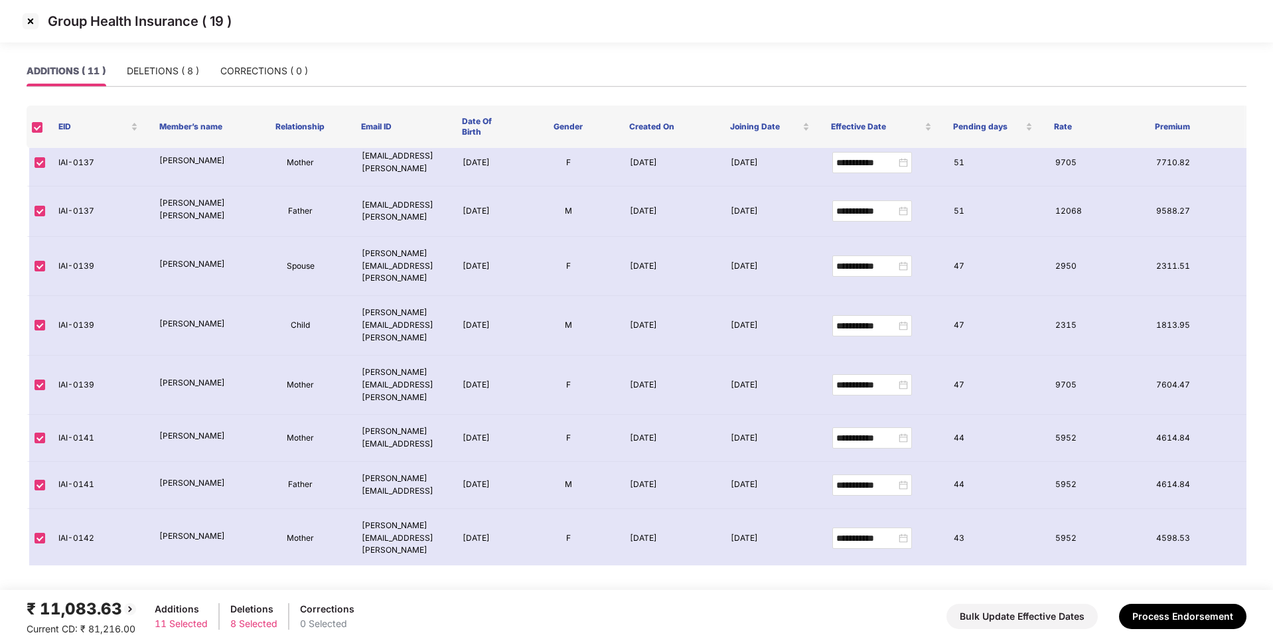
scroll to position [0, 0]
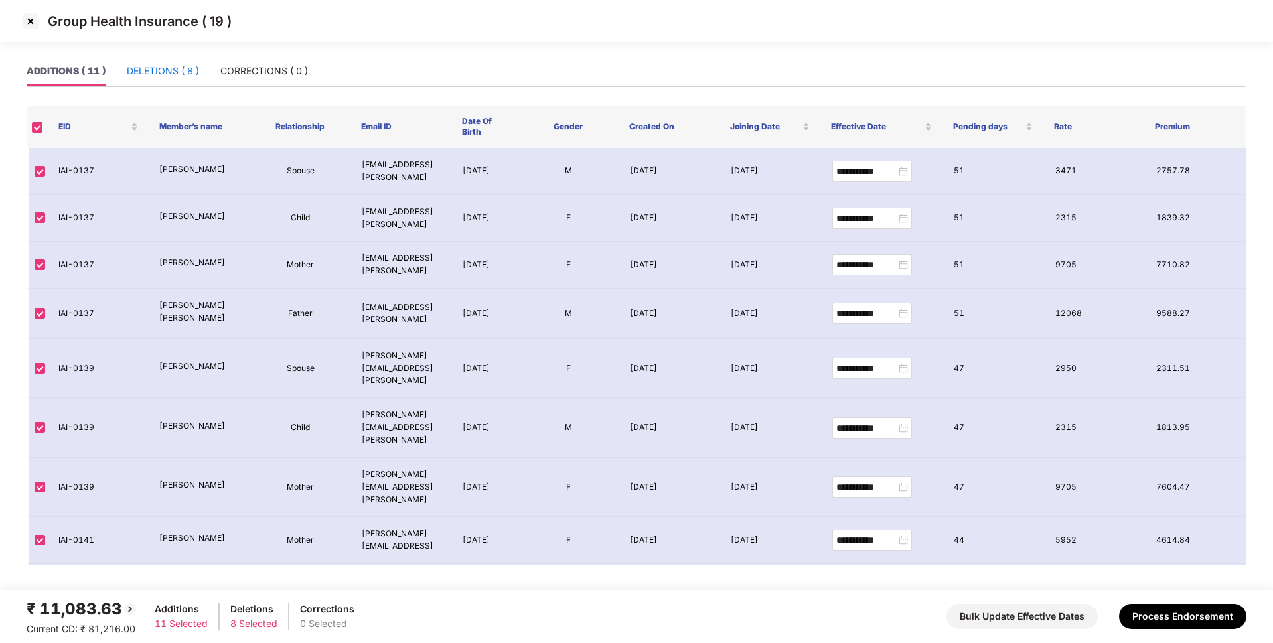
click at [182, 66] on div "DELETIONS ( 8 )" at bounding box center [163, 71] width 72 height 15
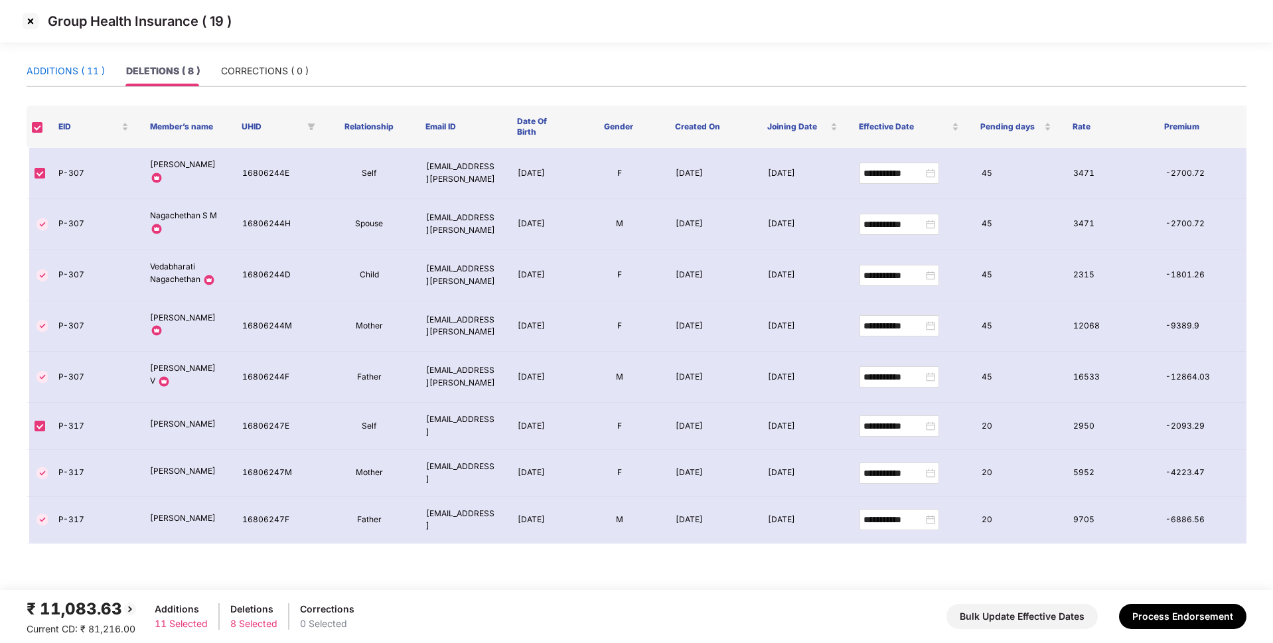
click at [93, 67] on div "ADDITIONS ( 11 )" at bounding box center [66, 71] width 78 height 15
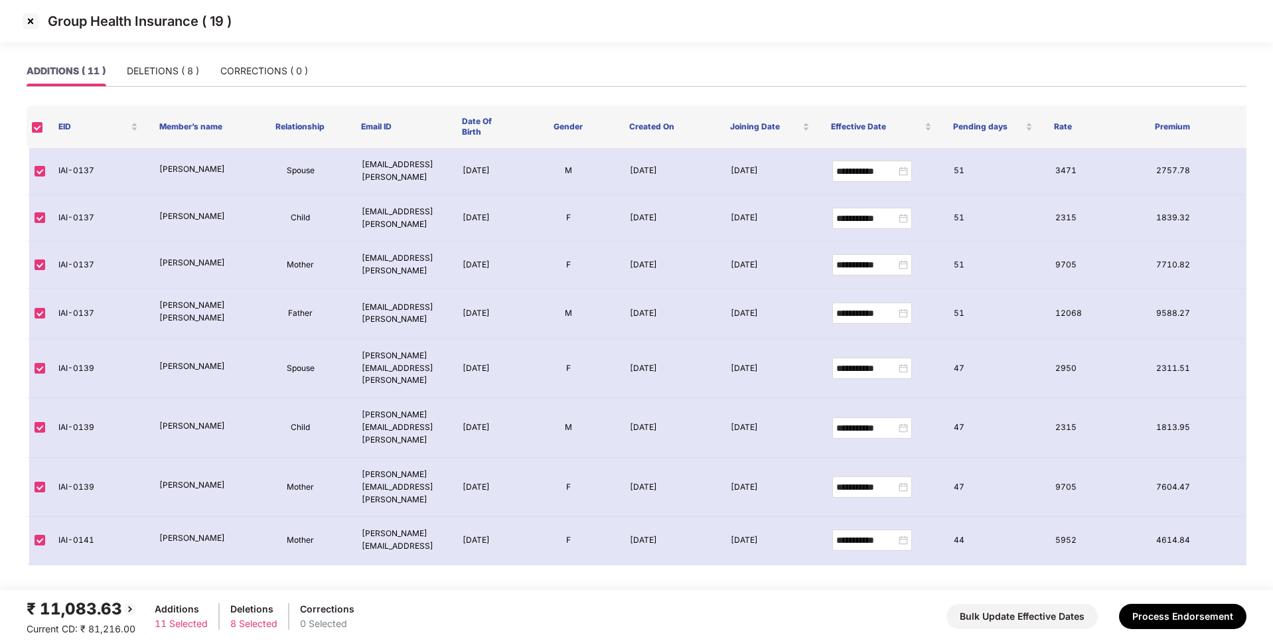
click at [25, 33] on div "Group Health Insurance ( 19 )" at bounding box center [636, 21] width 1273 height 42
click at [33, 17] on img at bounding box center [30, 21] width 21 height 21
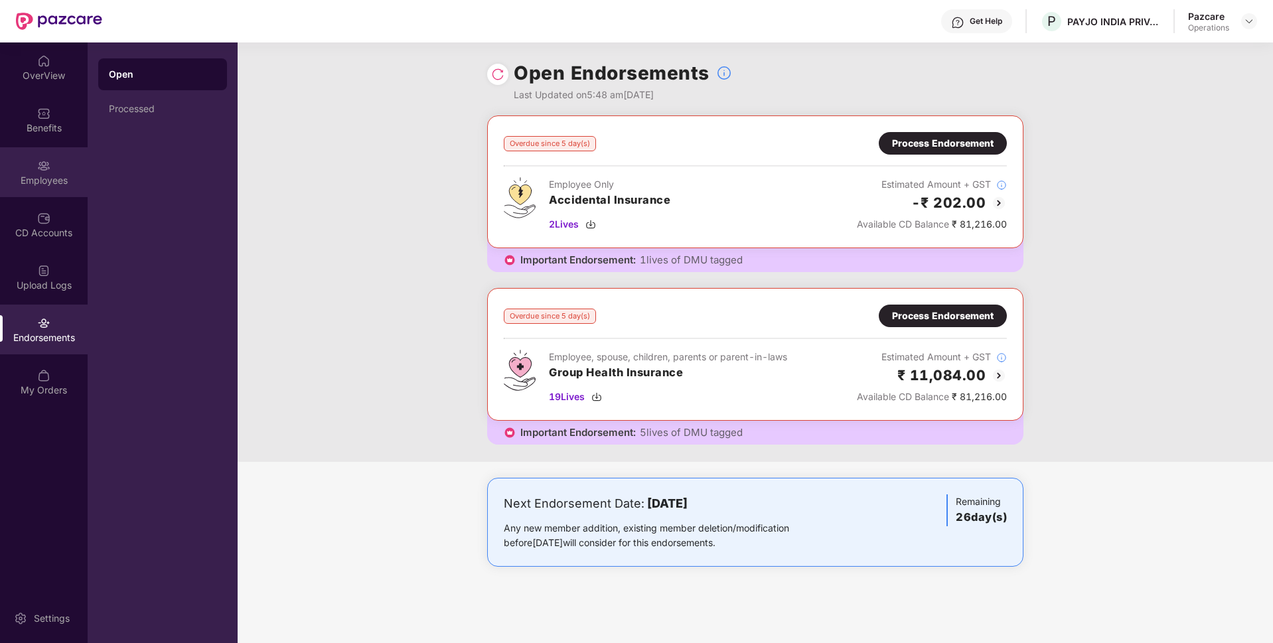
click at [44, 176] on div "Employees" at bounding box center [44, 180] width 88 height 13
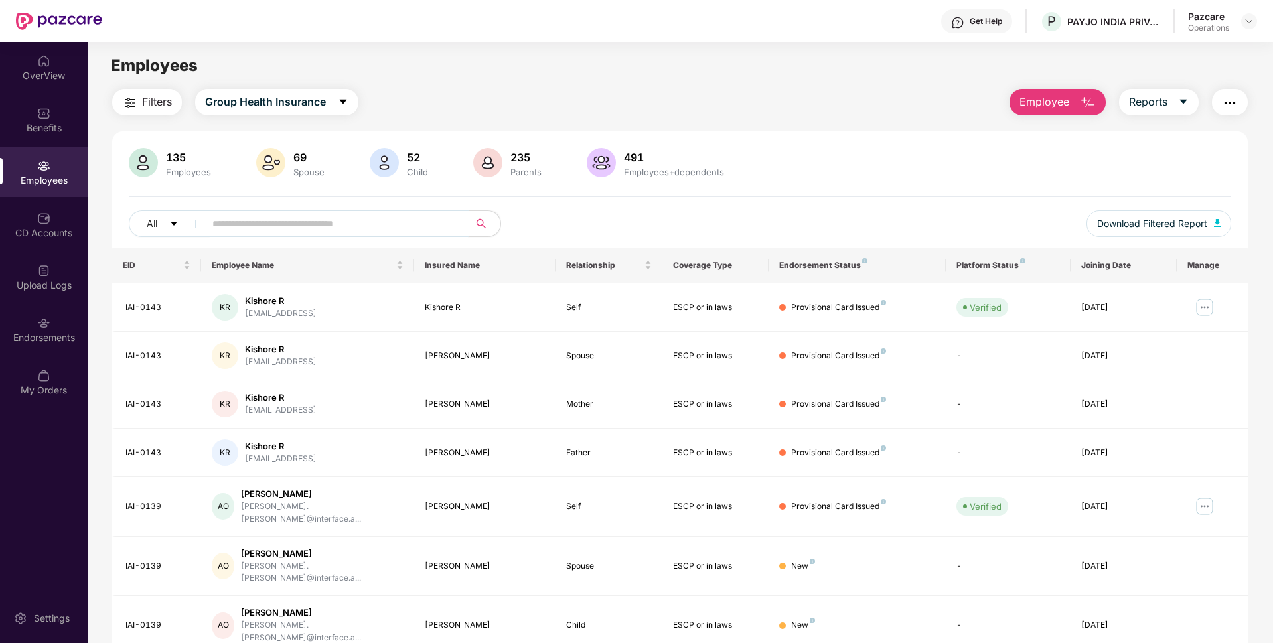
click at [234, 232] on input "text" at bounding box center [331, 224] width 238 height 20
paste input "********"
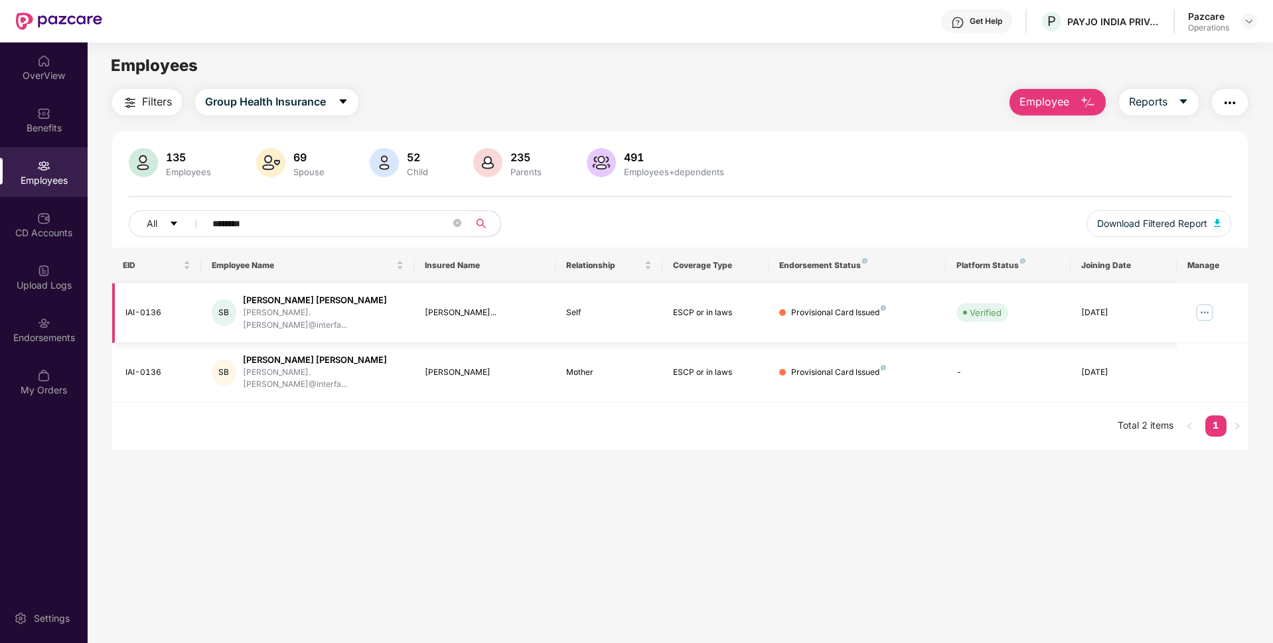
type input "********"
click at [37, 328] on img at bounding box center [43, 323] width 13 height 13
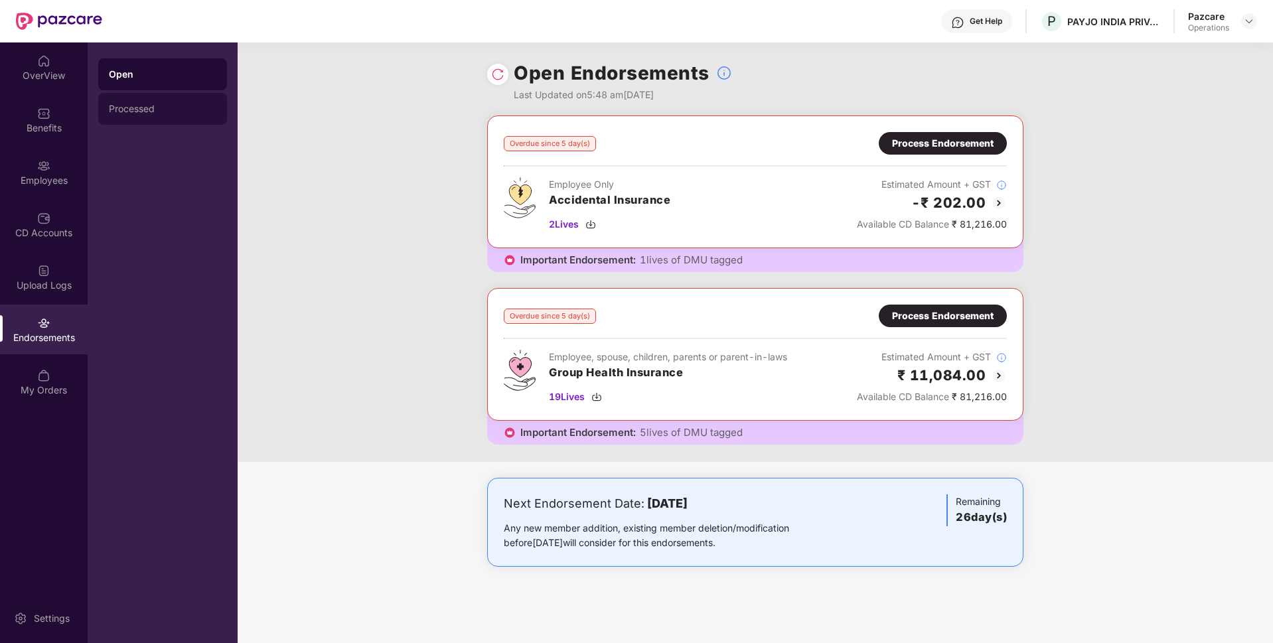
click at [168, 108] on div "Processed" at bounding box center [162, 109] width 107 height 11
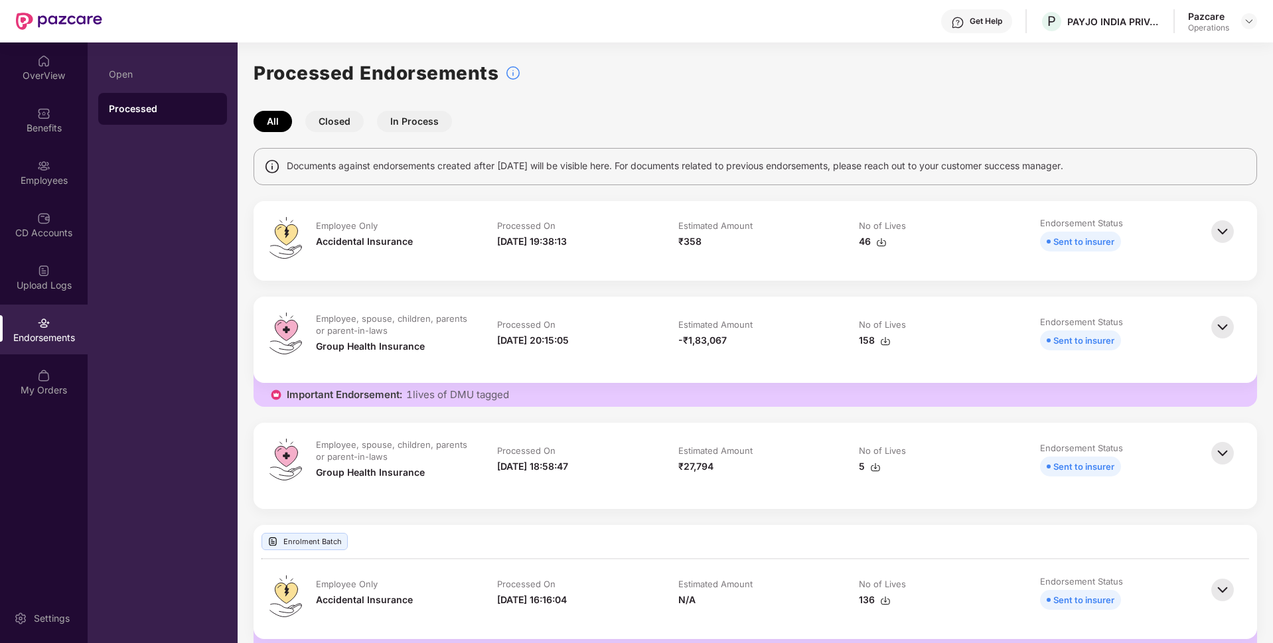
click at [1214, 323] on img at bounding box center [1222, 327] width 29 height 29
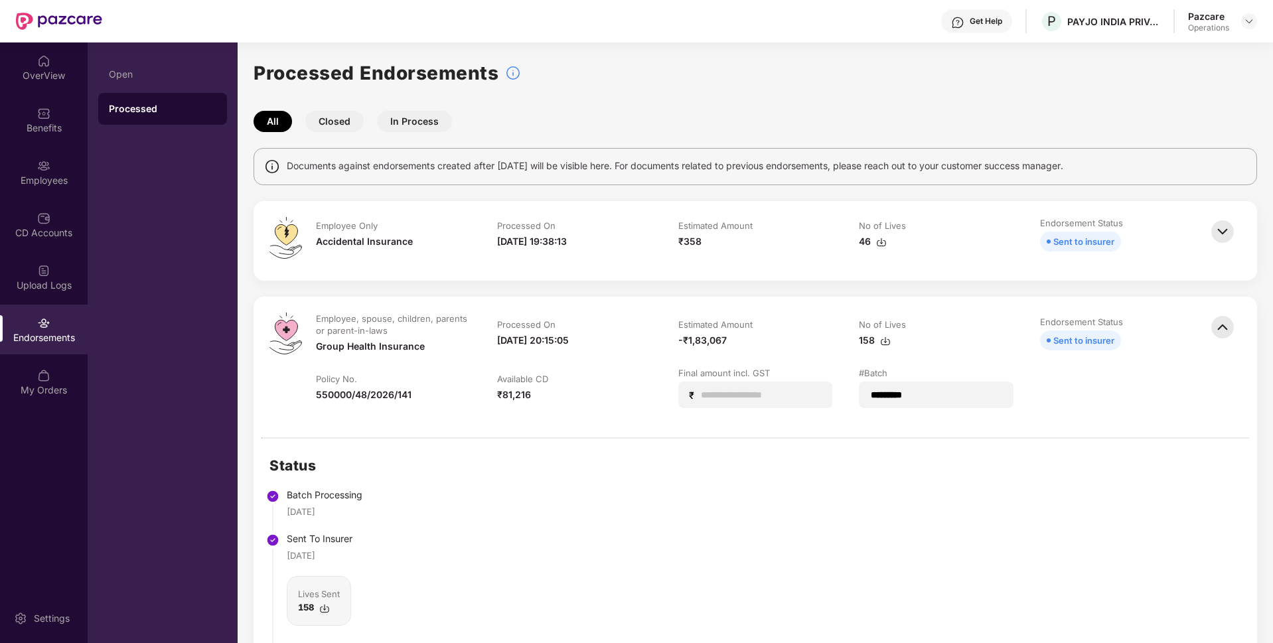
click at [1219, 322] on img at bounding box center [1222, 327] width 29 height 29
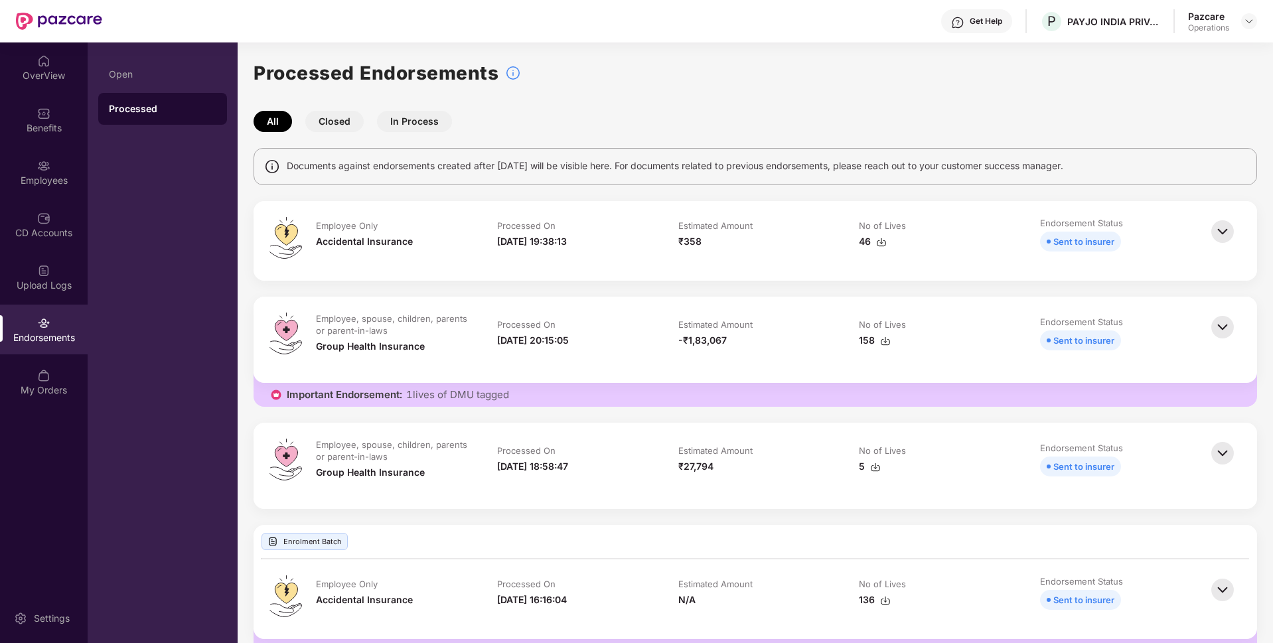
click at [1214, 457] on img at bounding box center [1222, 453] width 29 height 29
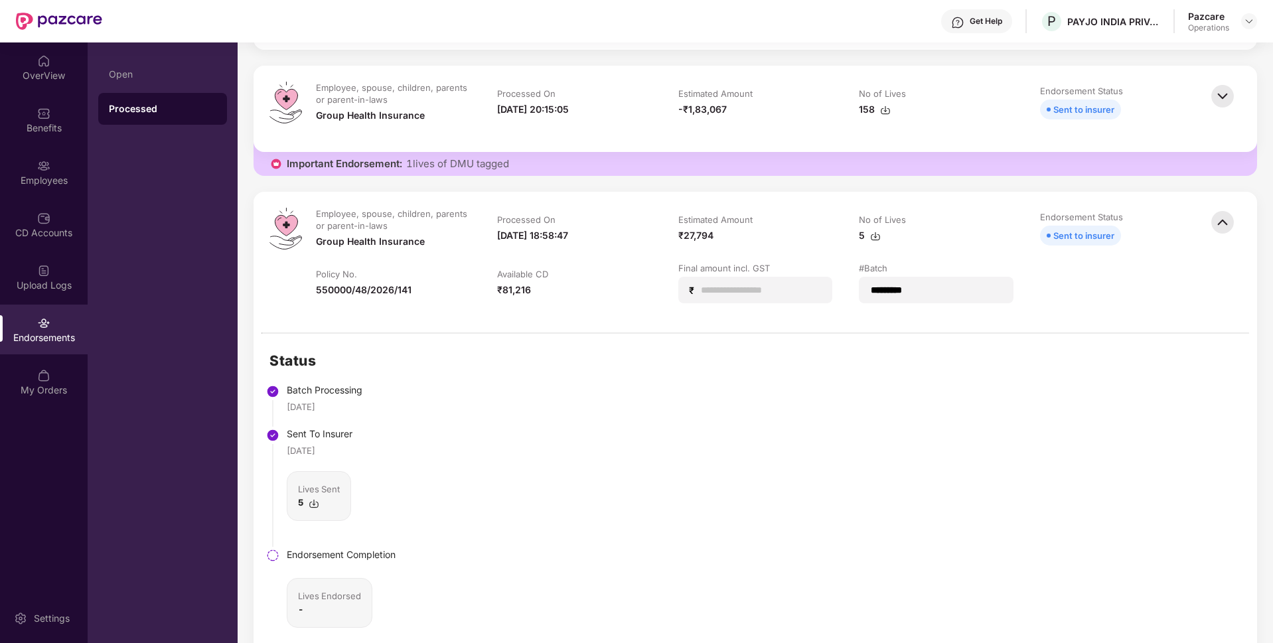
scroll to position [222, 0]
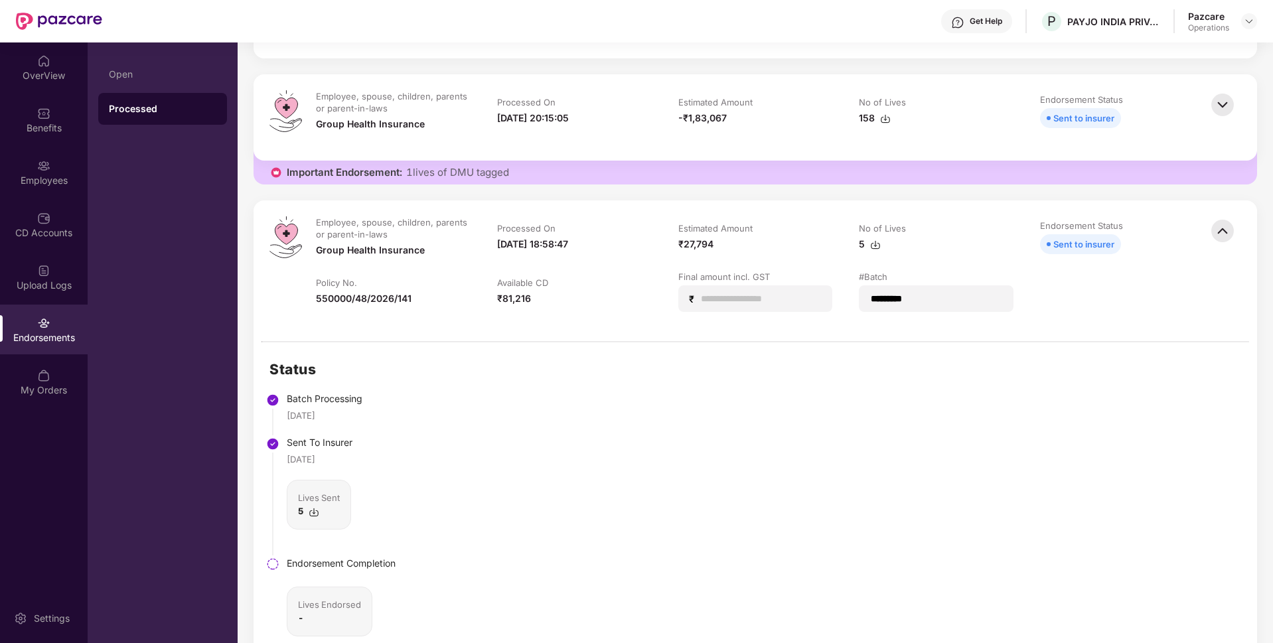
click at [15, 320] on div "Endorsements" at bounding box center [44, 330] width 88 height 50
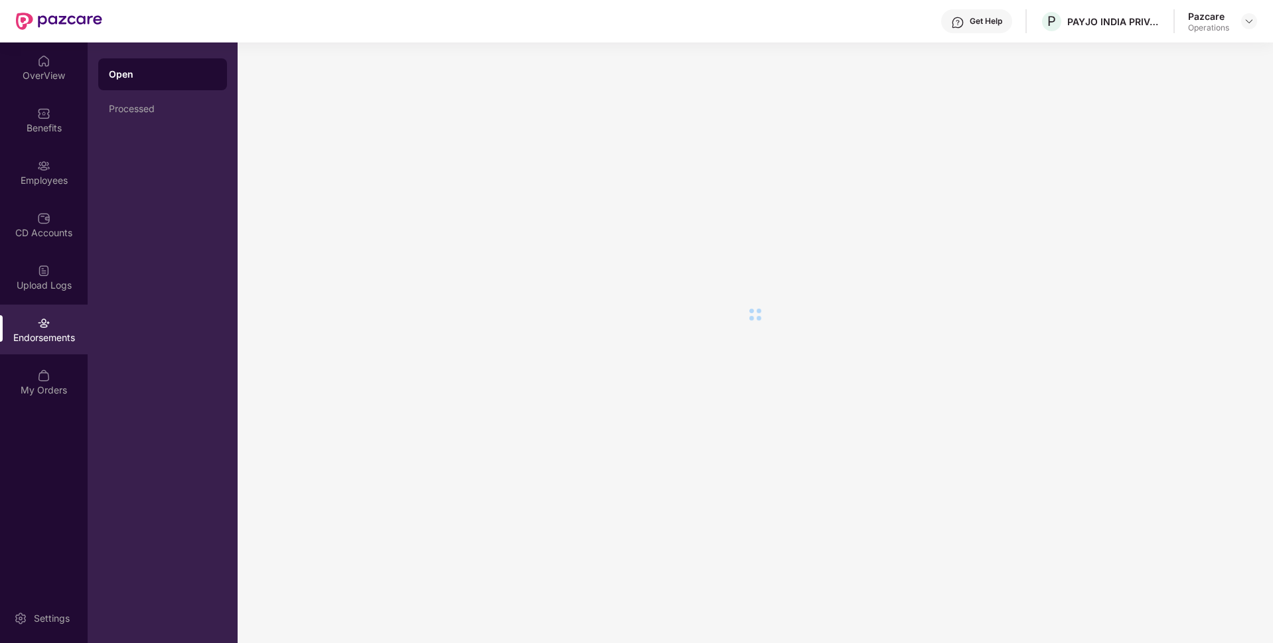
scroll to position [0, 0]
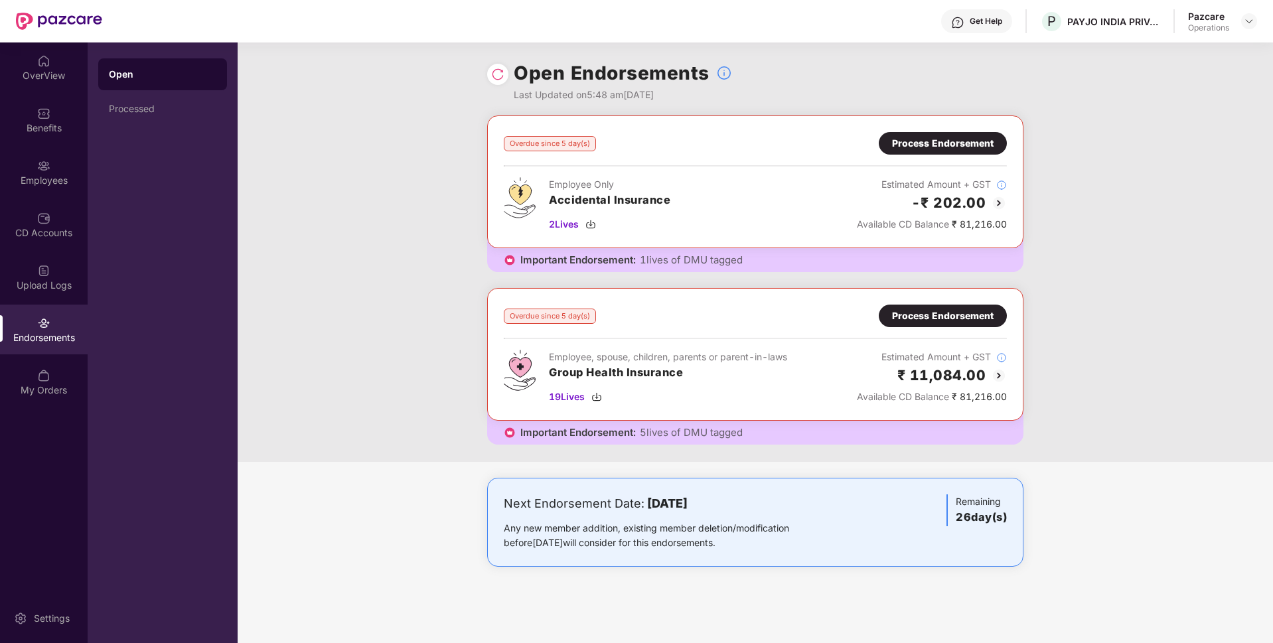
click at [908, 312] on div "Process Endorsement" at bounding box center [943, 316] width 102 height 15
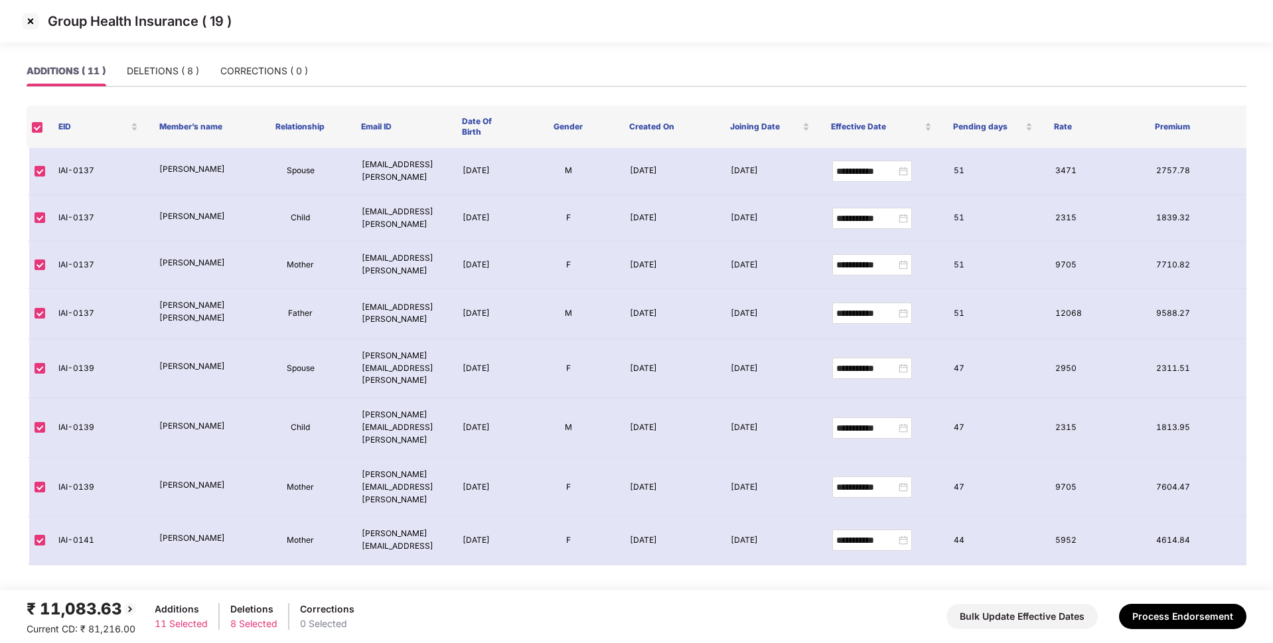
click at [32, 17] on img at bounding box center [30, 21] width 21 height 21
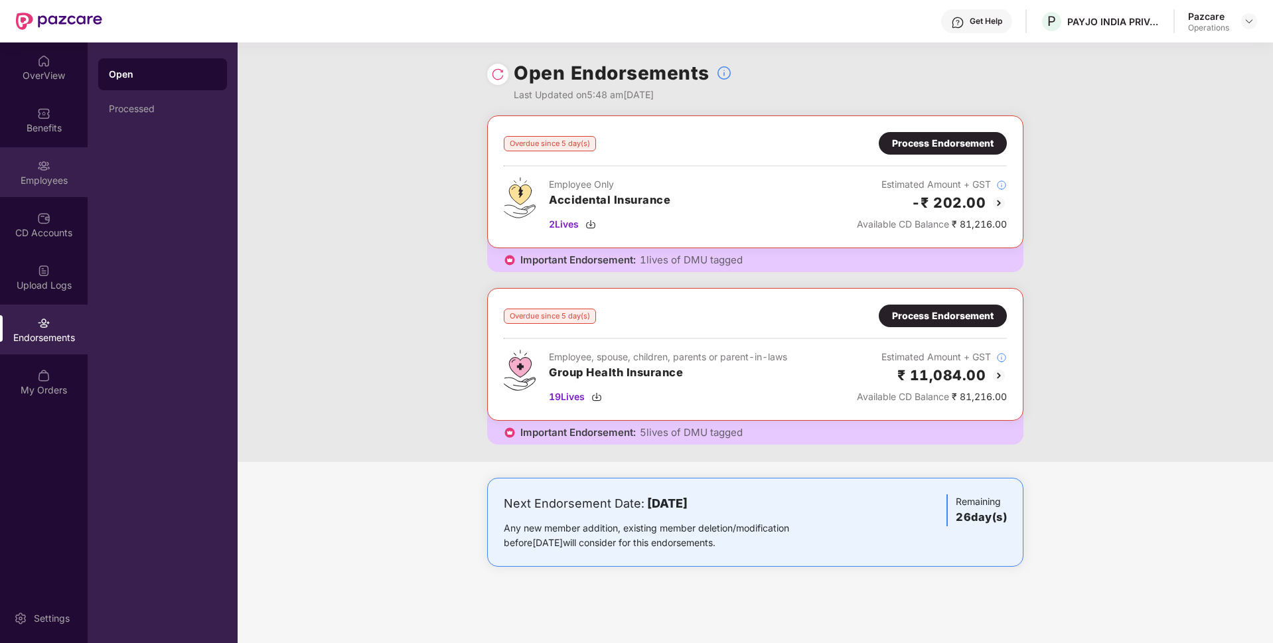
click at [64, 171] on div "Employees" at bounding box center [44, 172] width 88 height 50
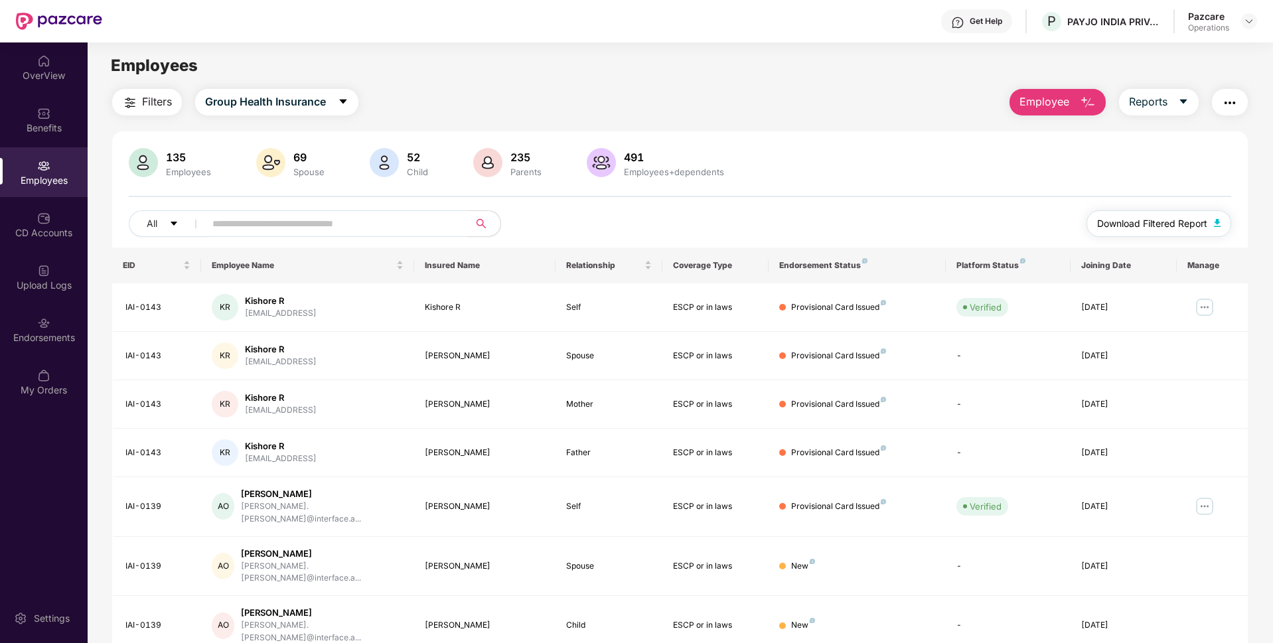
click at [1141, 217] on span "Download Filtered Report" at bounding box center [1152, 223] width 110 height 15
click at [52, 334] on div "Endorsements" at bounding box center [44, 337] width 88 height 13
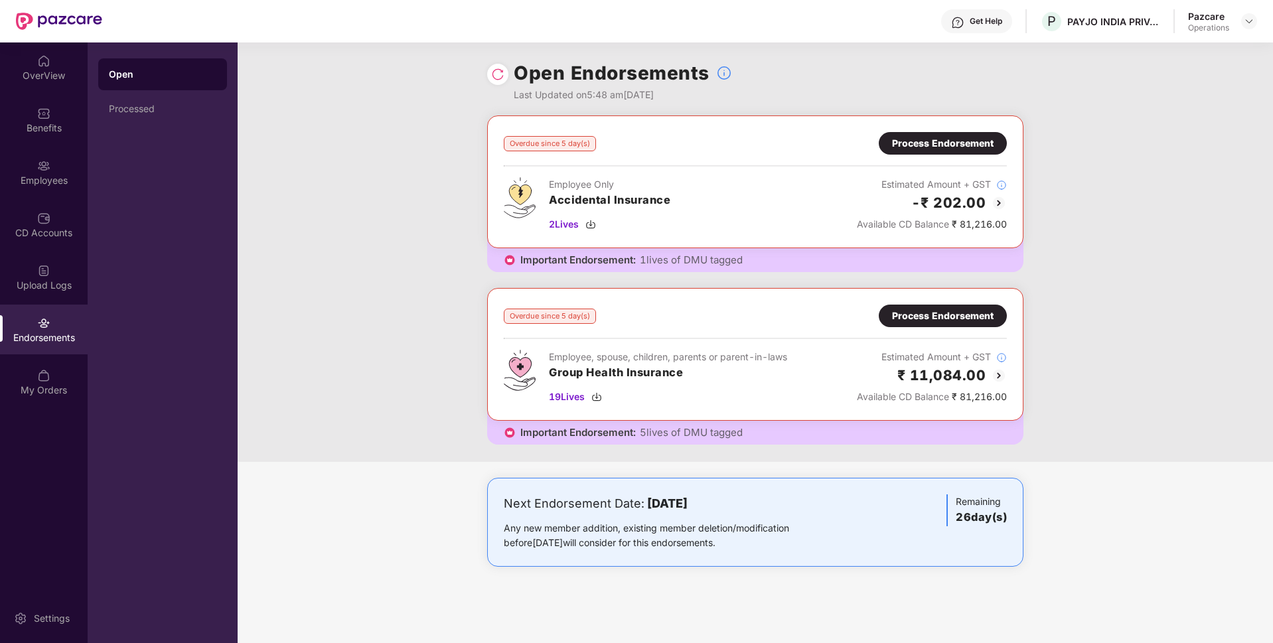
click at [916, 320] on div "Process Endorsement" at bounding box center [943, 316] width 102 height 15
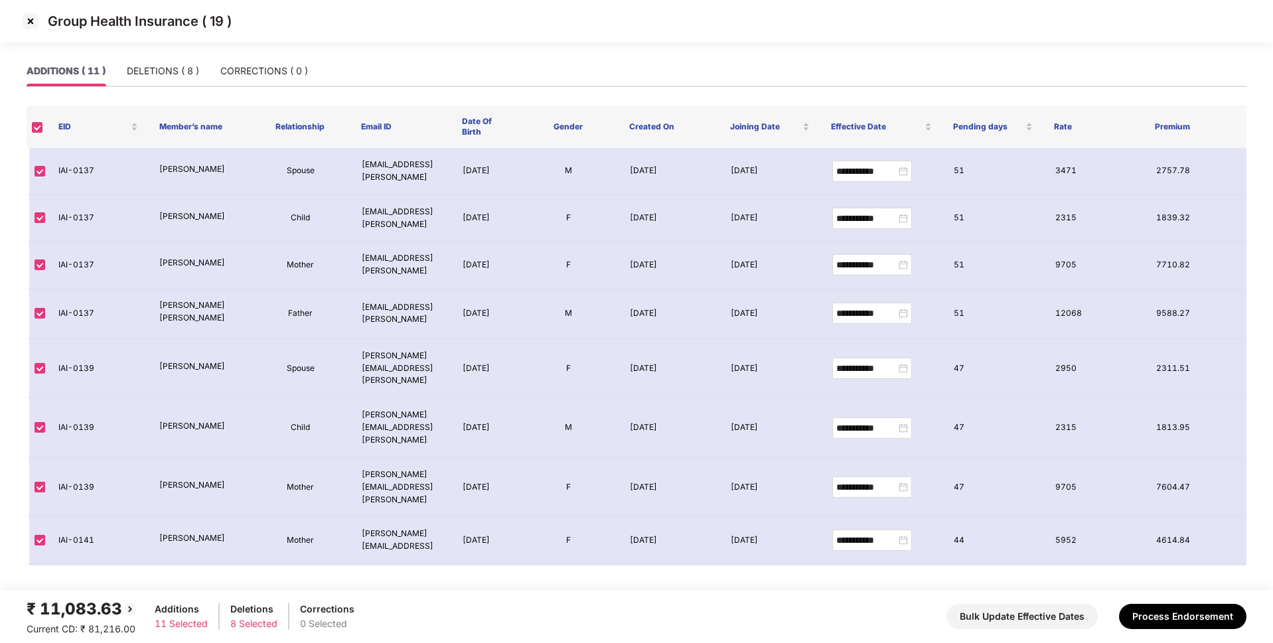
click at [38, 23] on img at bounding box center [30, 21] width 21 height 21
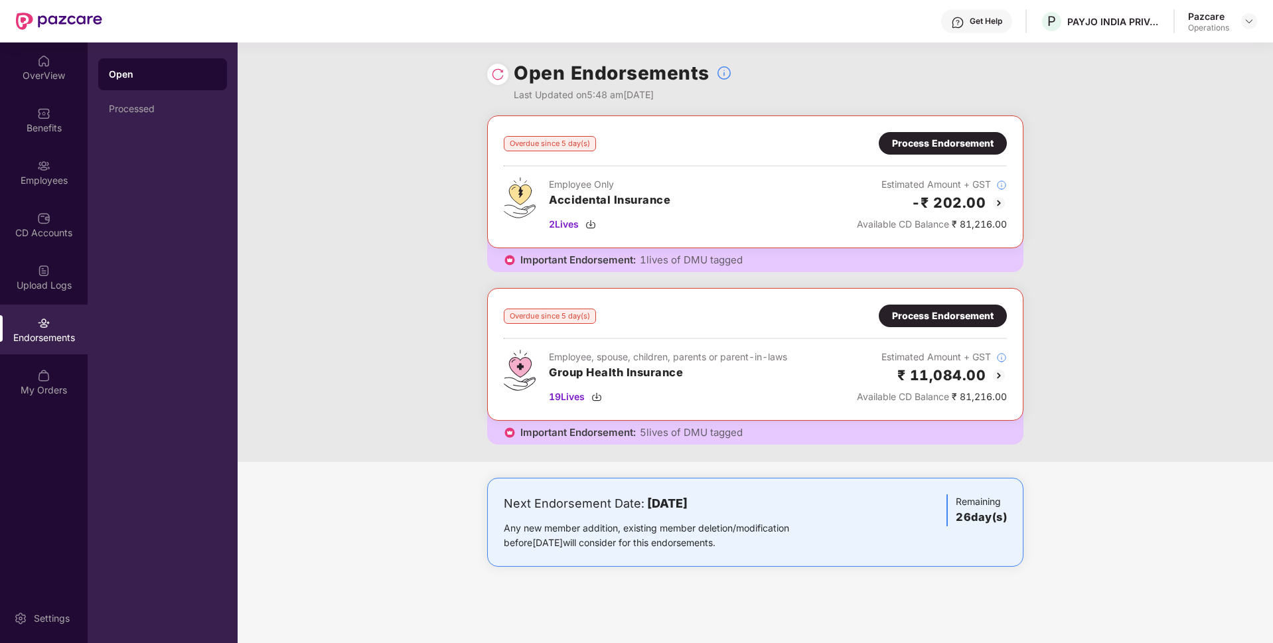
click at [919, 310] on div "Process Endorsement" at bounding box center [943, 316] width 102 height 15
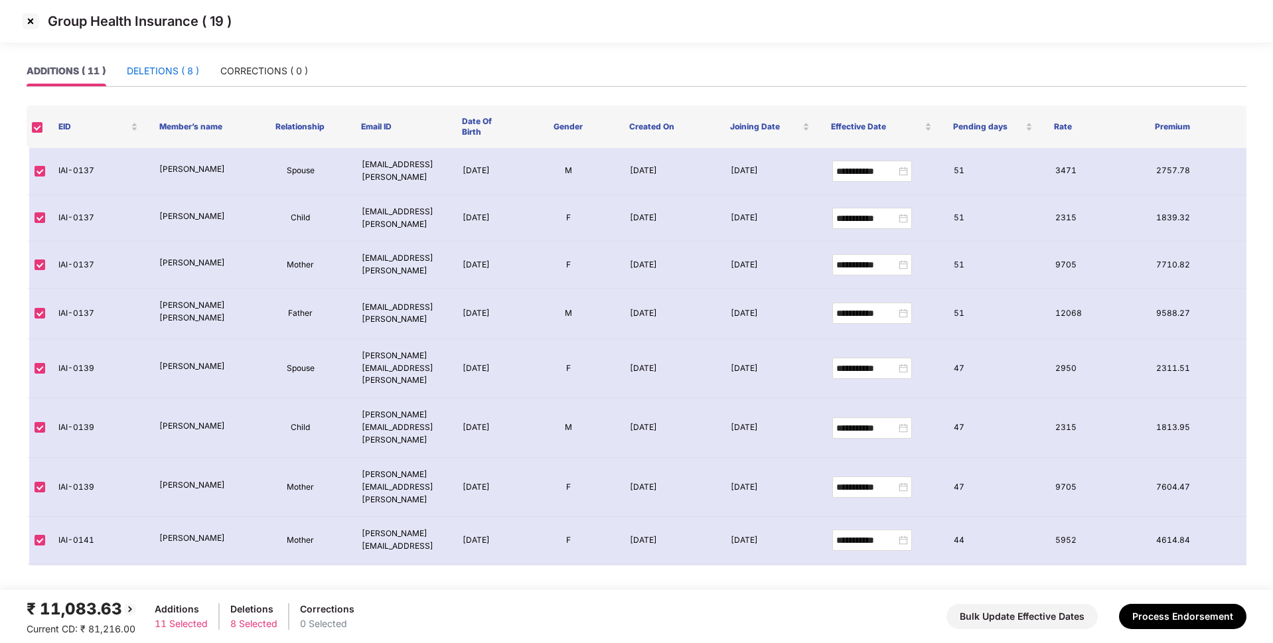
click at [168, 68] on div "DELETIONS ( 8 )" at bounding box center [163, 71] width 72 height 15
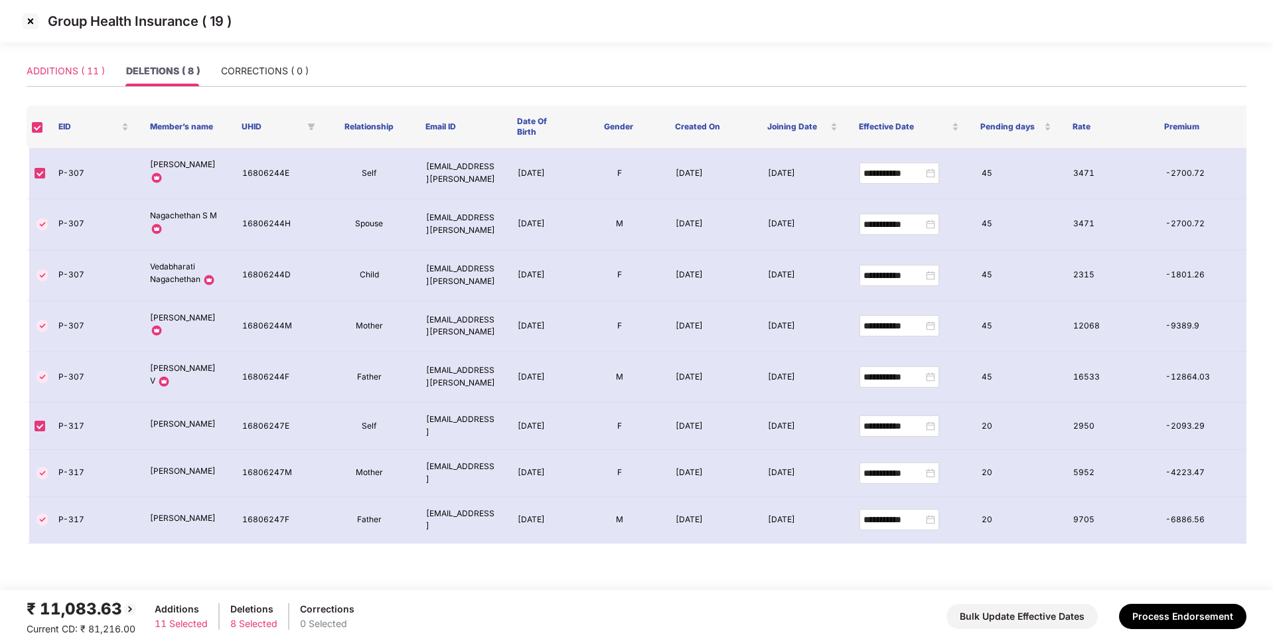
click at [52, 63] on div "ADDITIONS ( 11 )" at bounding box center [66, 71] width 78 height 31
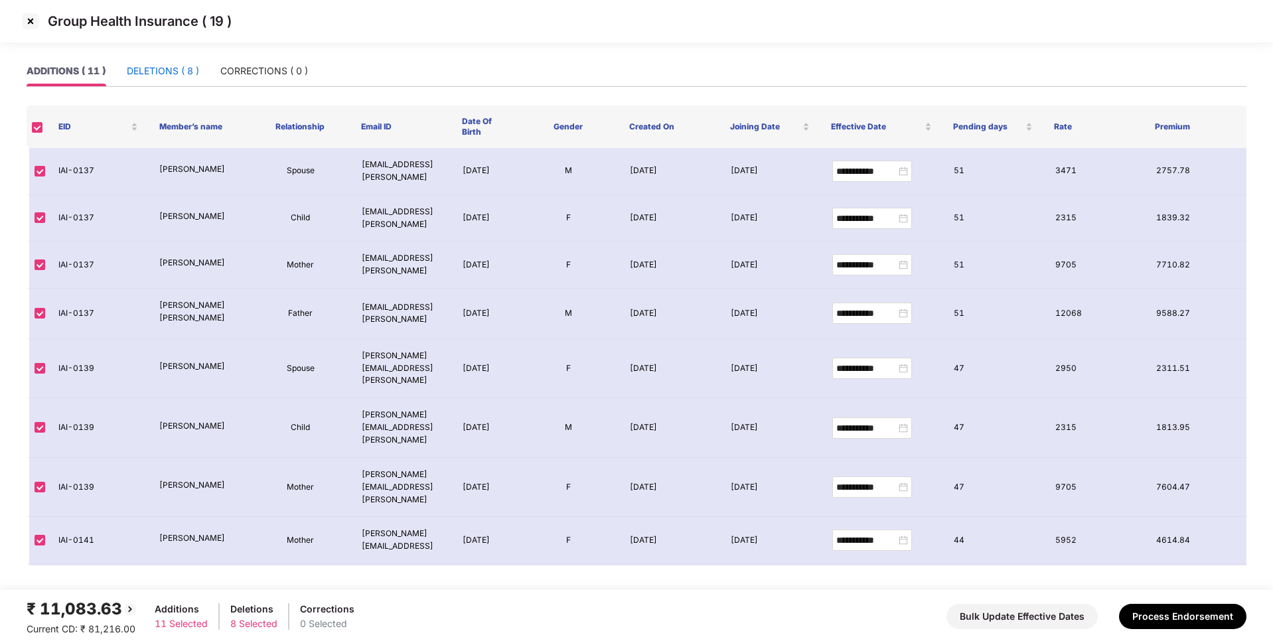
click at [175, 72] on div "DELETIONS ( 8 )" at bounding box center [163, 71] width 72 height 15
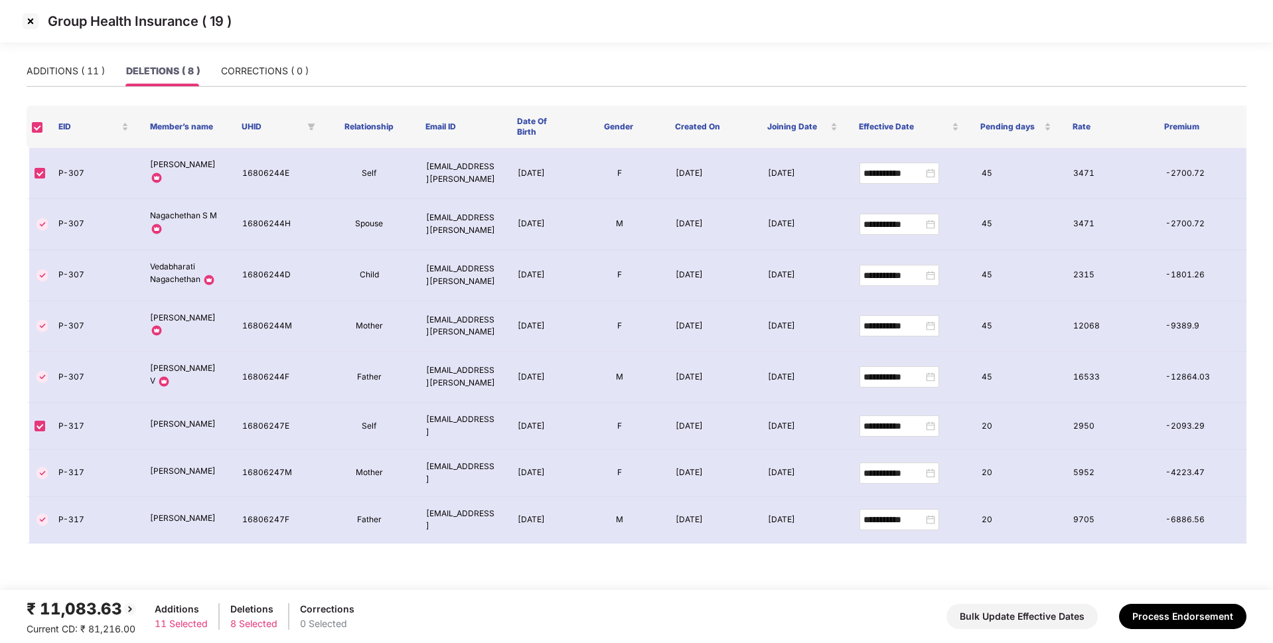
click at [29, 21] on img at bounding box center [30, 21] width 21 height 21
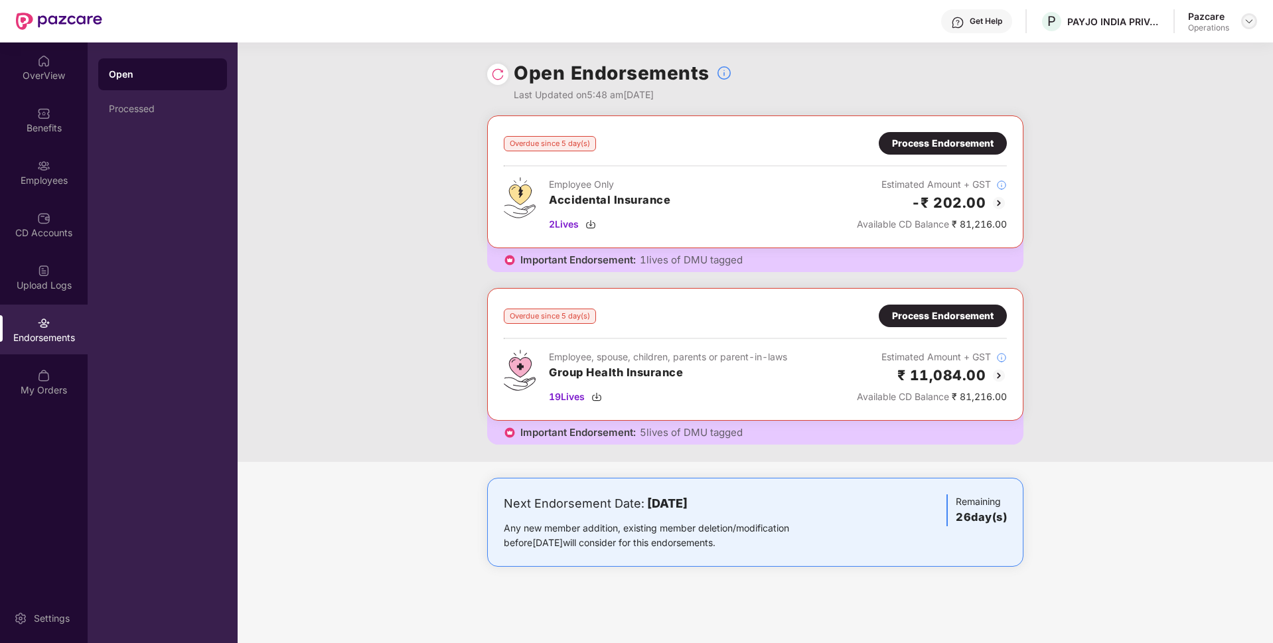
click at [1248, 25] on img at bounding box center [1248, 21] width 11 height 11
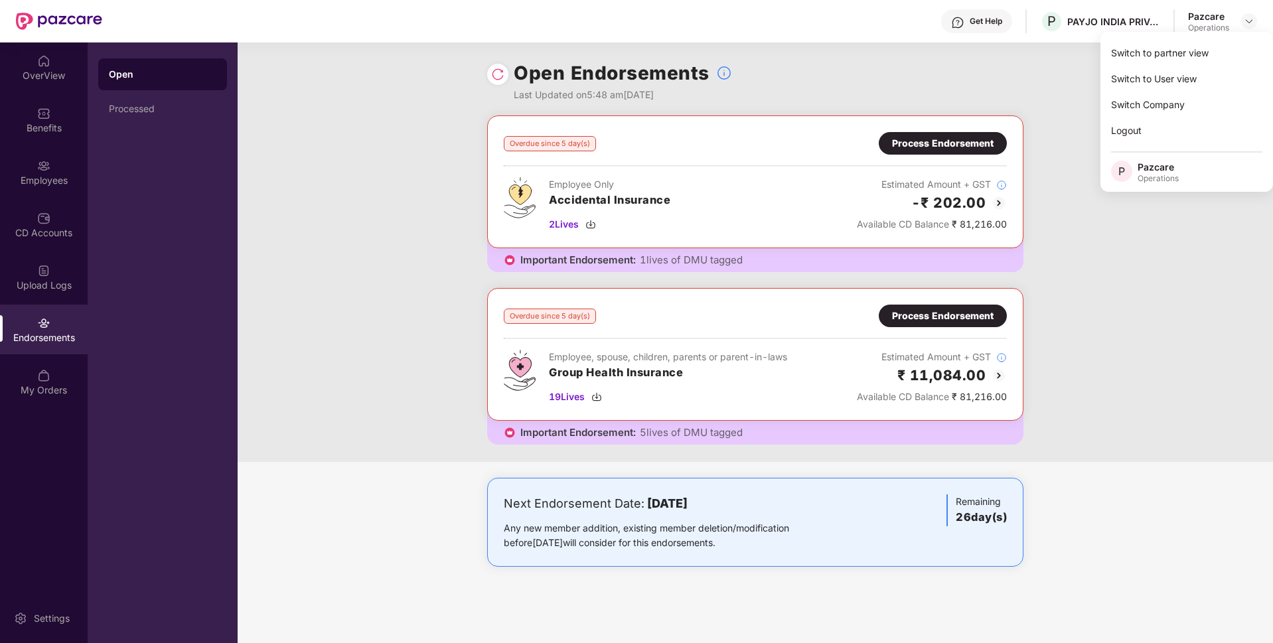
click at [902, 138] on div "Process Endorsement" at bounding box center [943, 143] width 102 height 15
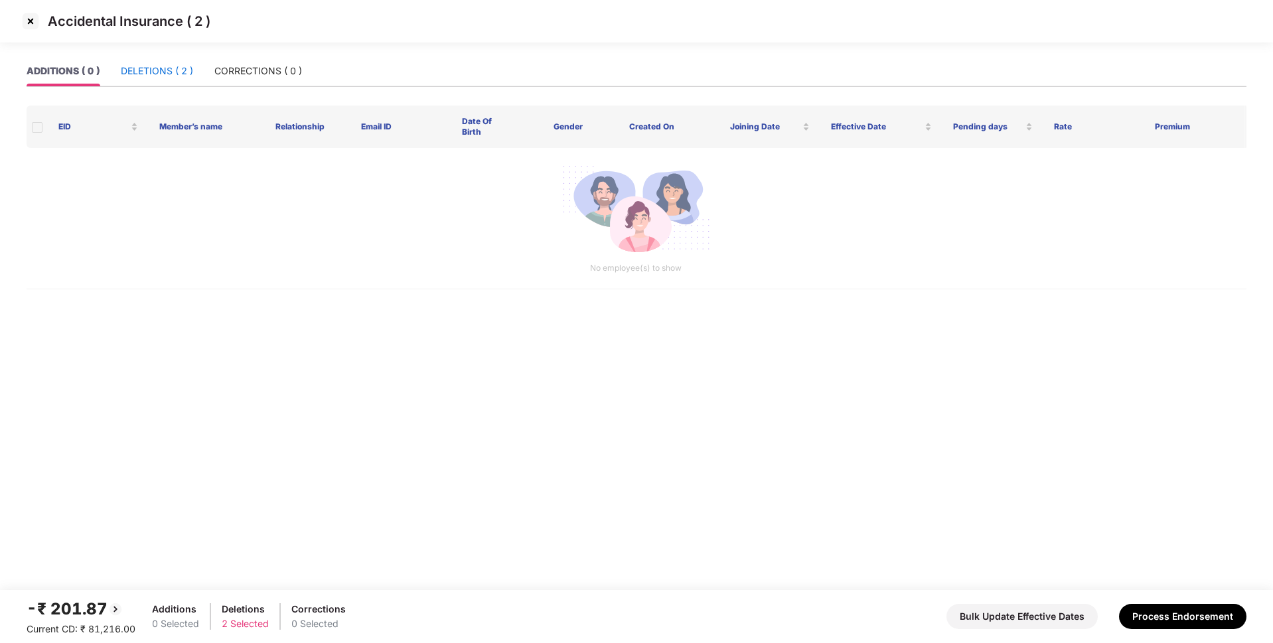
click at [146, 68] on div "DELETIONS ( 2 )" at bounding box center [157, 71] width 72 height 15
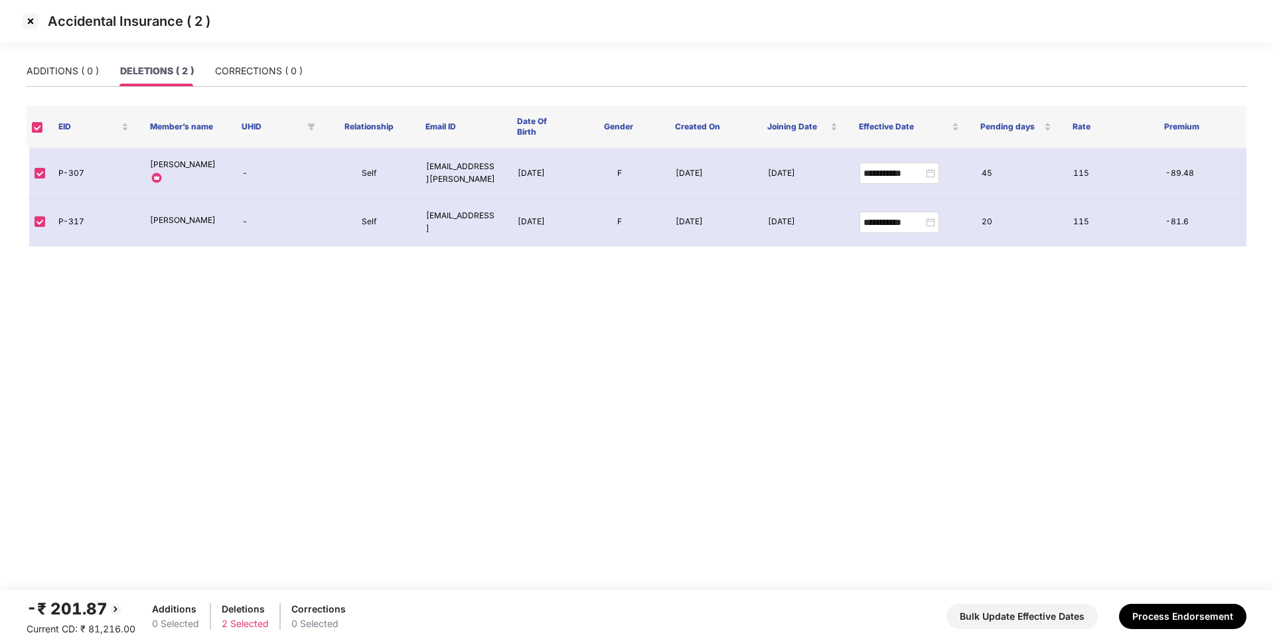
click at [29, 25] on img at bounding box center [30, 21] width 21 height 21
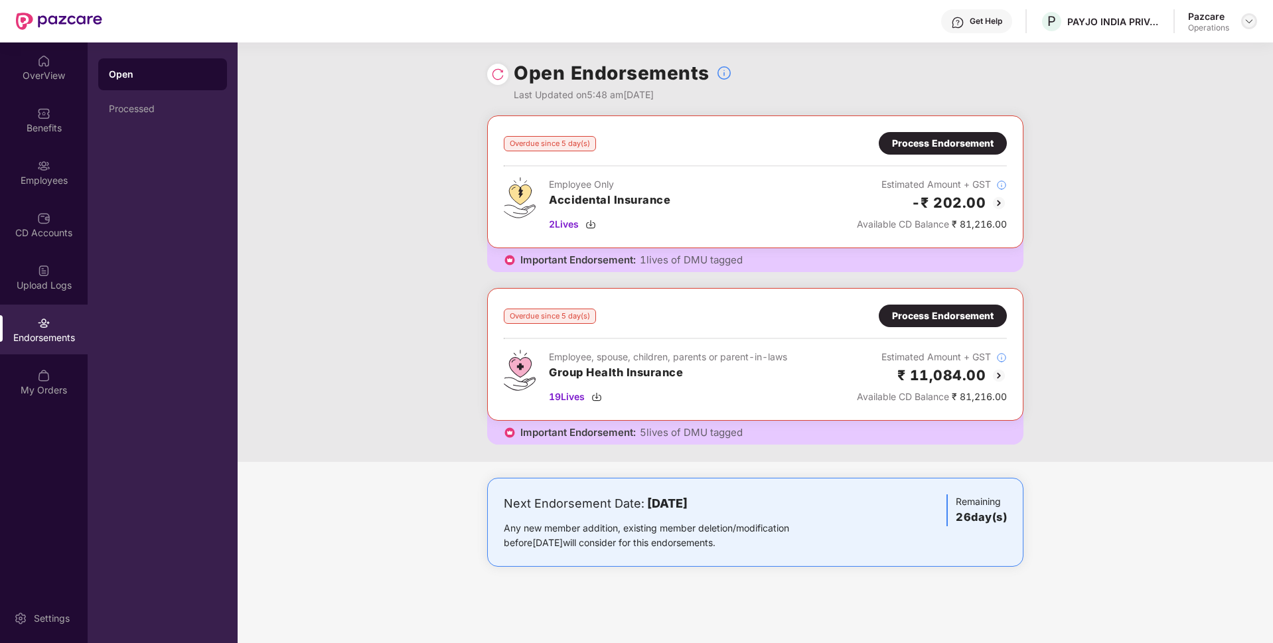
click at [1251, 13] on div at bounding box center [1249, 21] width 16 height 16
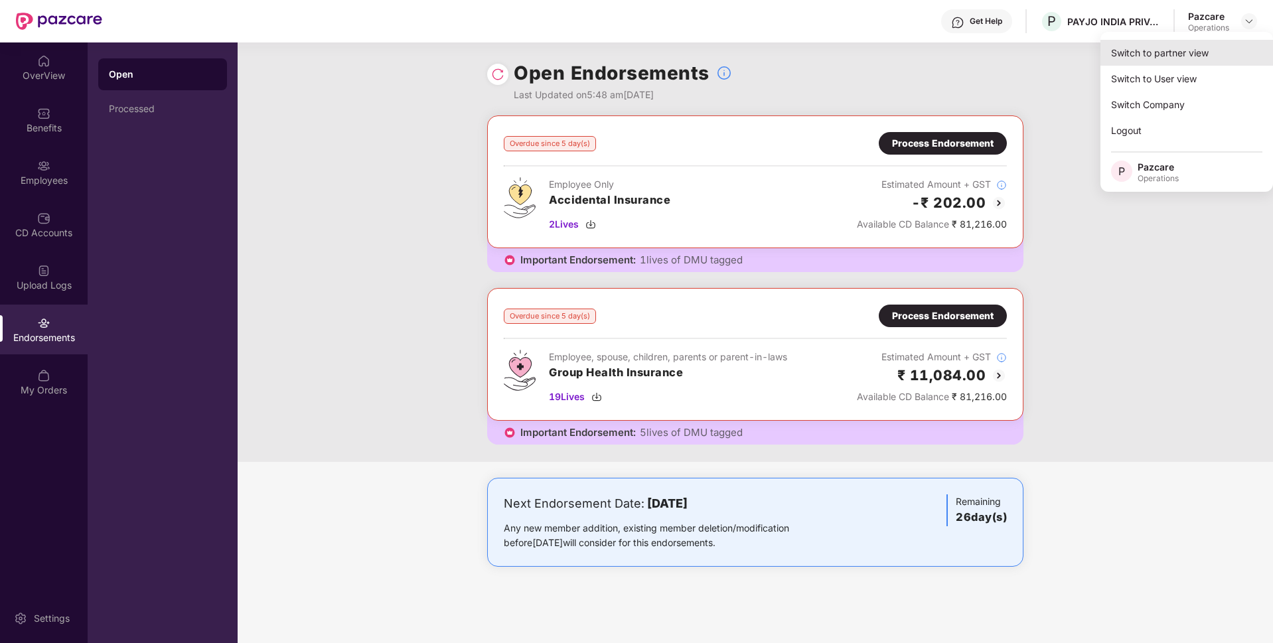
click at [1201, 45] on div "Switch to partner view" at bounding box center [1186, 53] width 173 height 26
